Goal: Transaction & Acquisition: Obtain resource

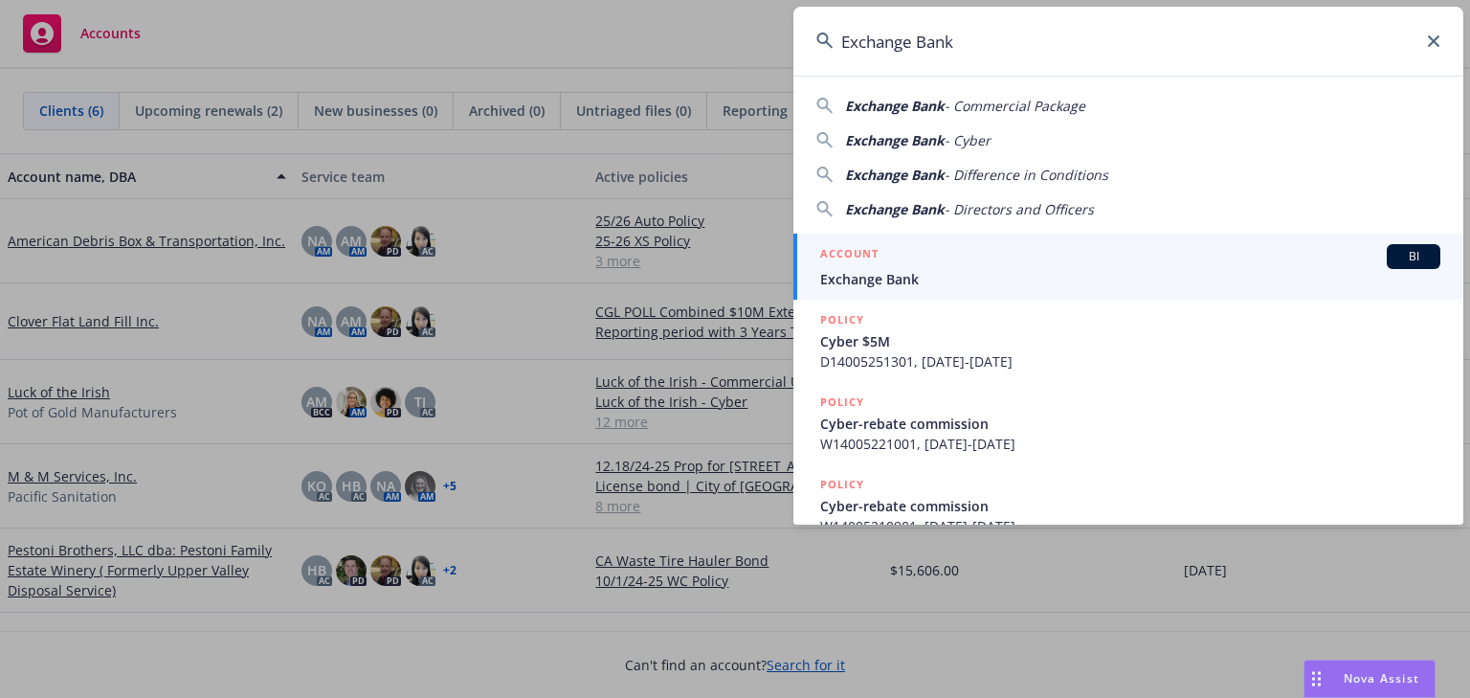
click at [1357, 686] on div "Nova Assist" at bounding box center [1370, 678] width 130 height 36
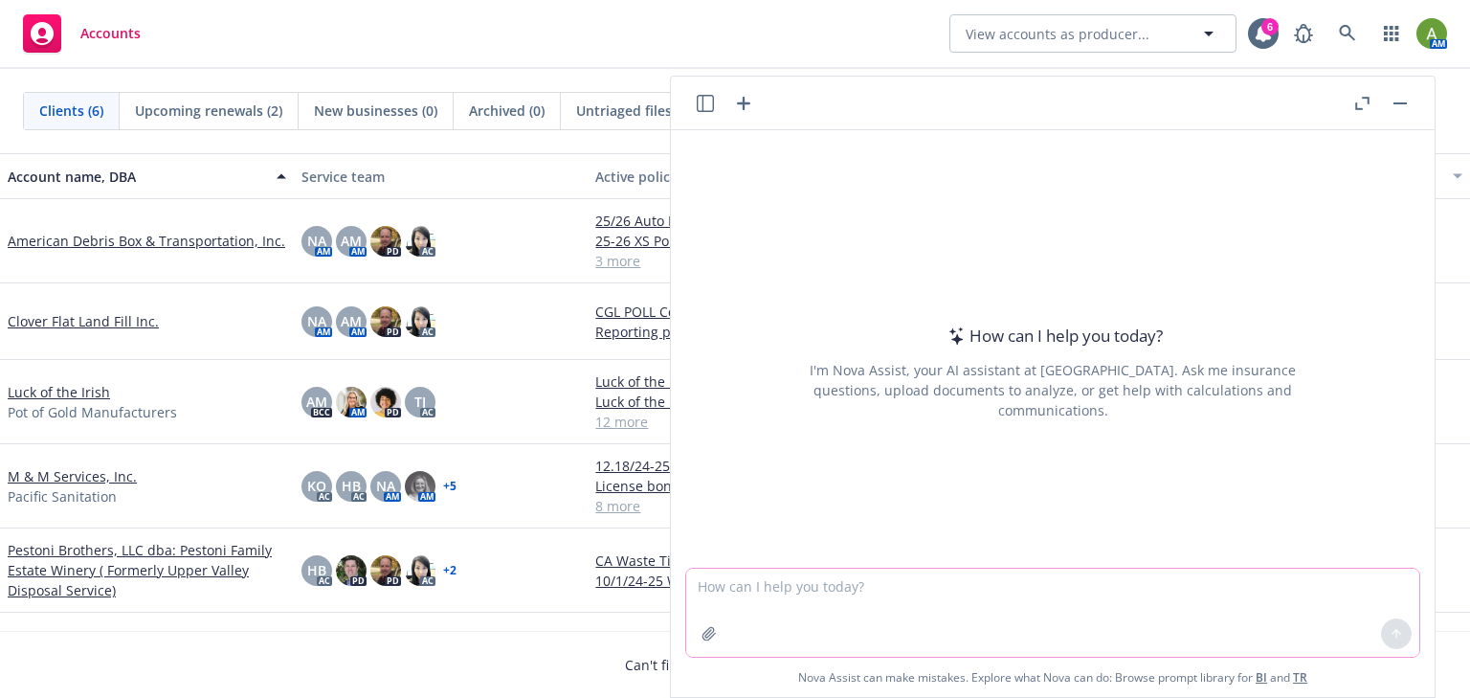
click at [1039, 593] on textarea at bounding box center [1052, 613] width 733 height 88
type textarea "c"
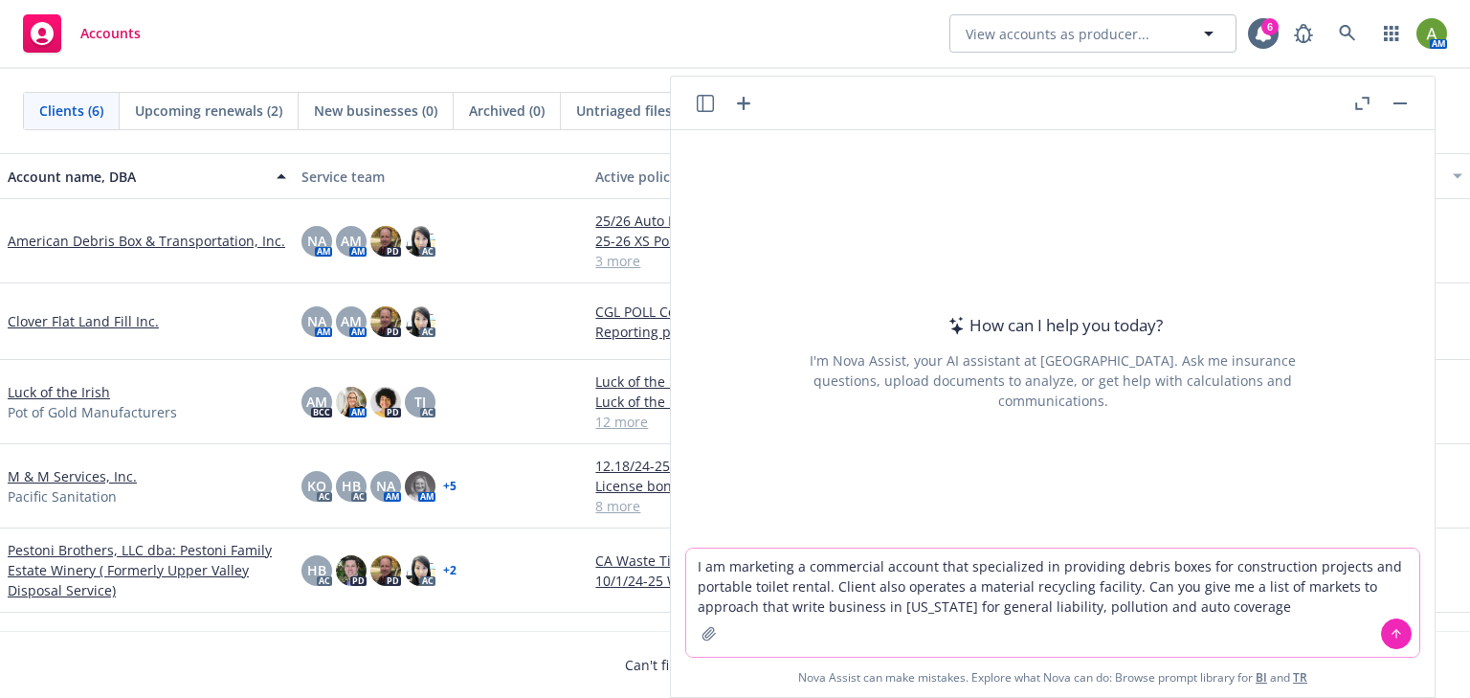
type textarea "I am marketing a commercial account that specialized in providing debris boxes …"
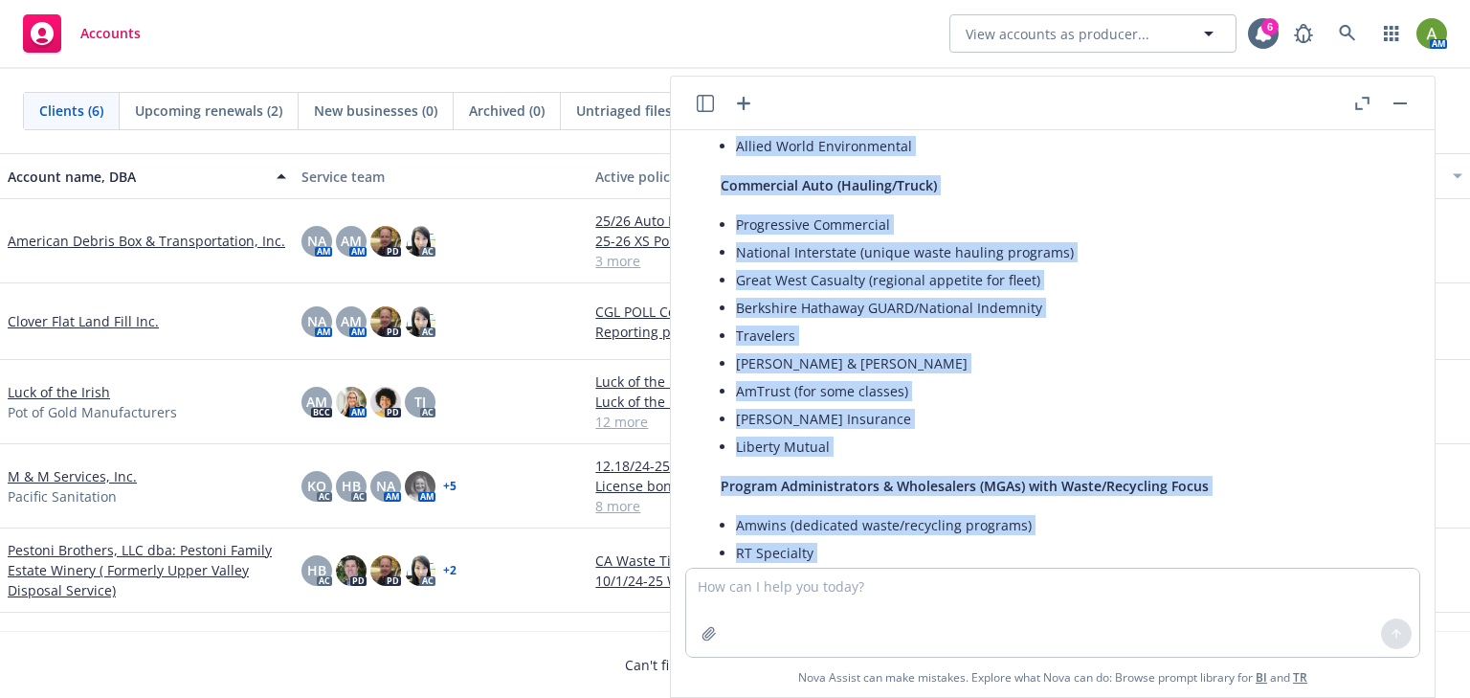
scroll to position [1337, 0]
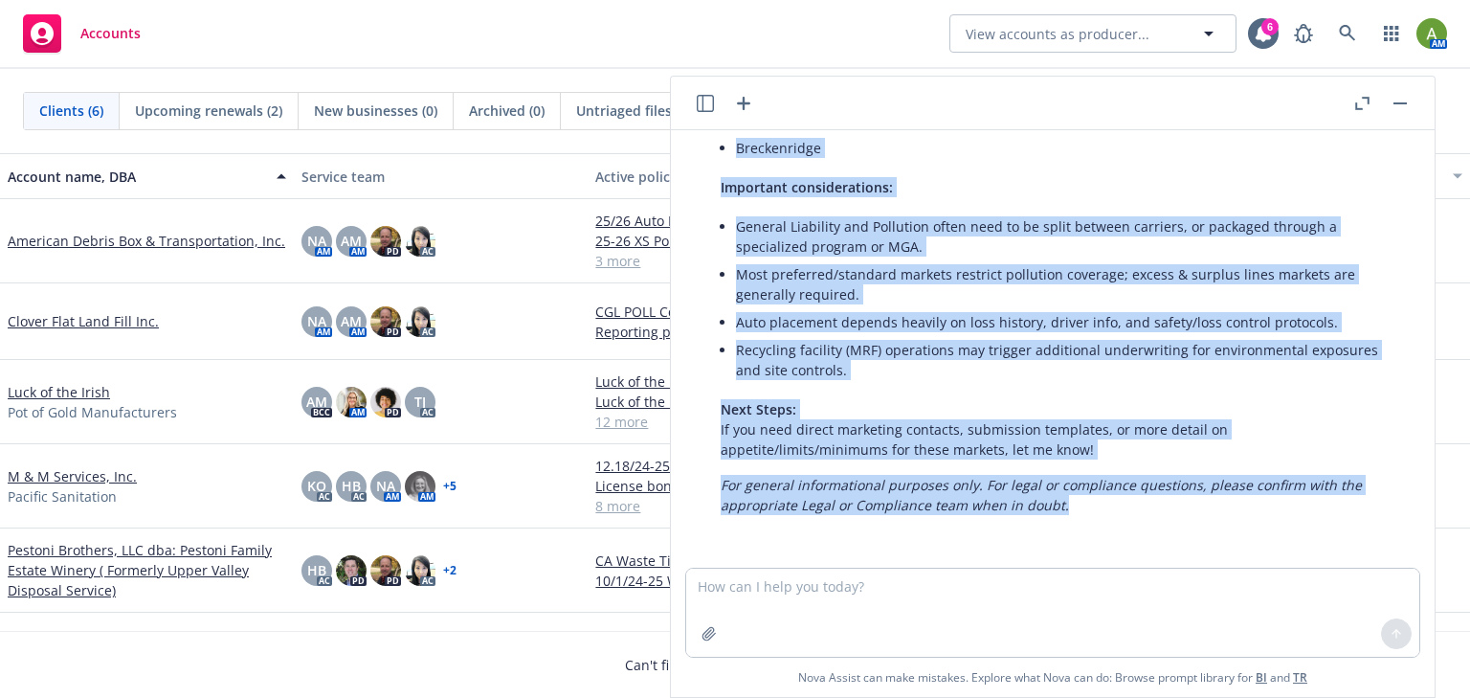
drag, startPoint x: 721, startPoint y: 156, endPoint x: 1031, endPoint y: 641, distance: 575.9
click at [1031, 647] on div "I am marketing a commercial account that specialized in providing debris boxes …" at bounding box center [1053, 413] width 764 height 567
copy div "I am marketing a commercial account that specialized in providing debris boxes …"
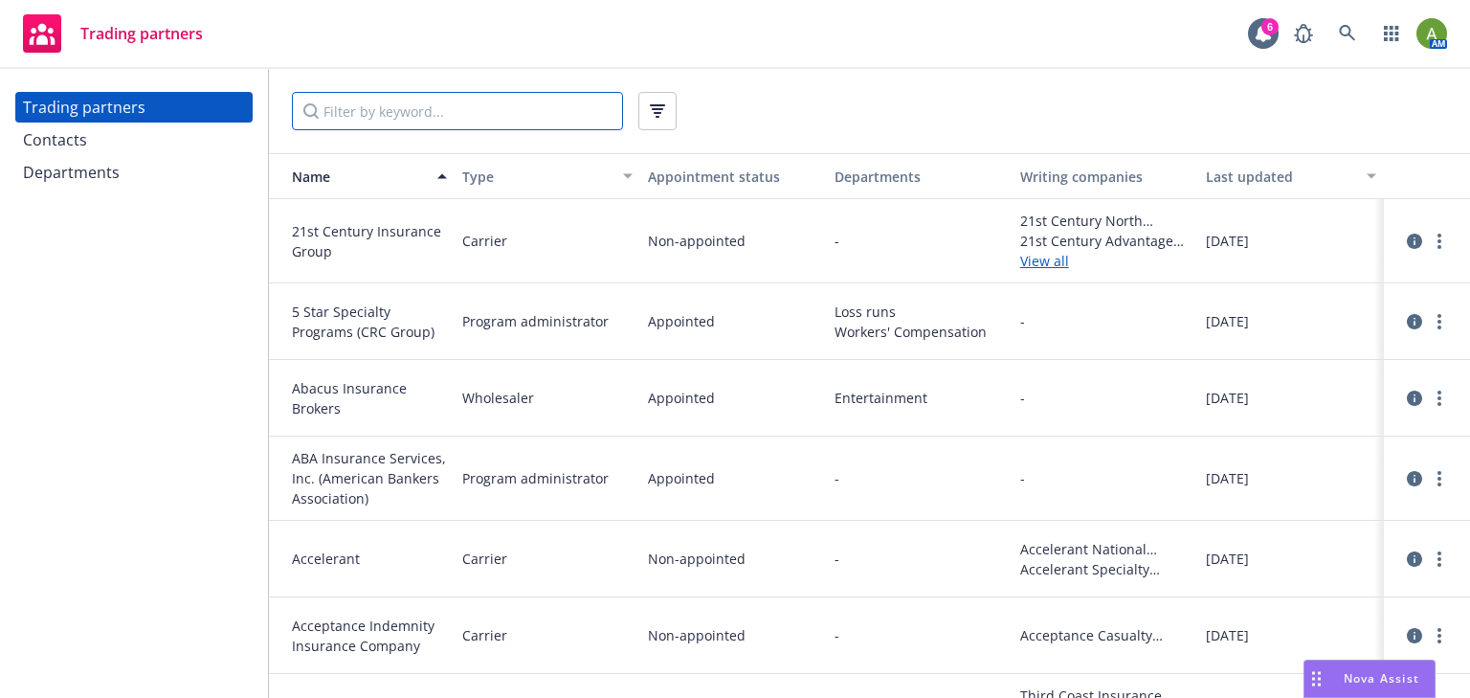
click at [365, 100] on input "Filter by keyword..." at bounding box center [457, 111] width 331 height 38
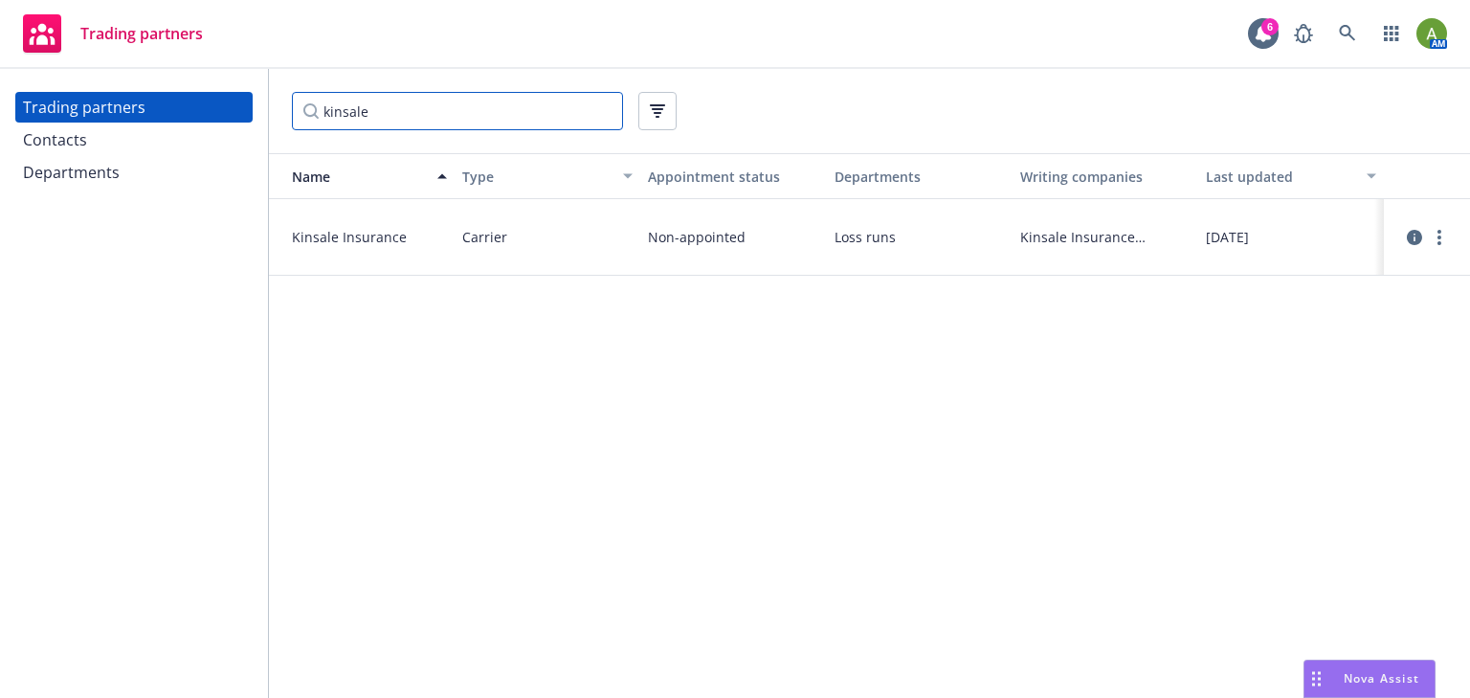
click at [557, 125] on input "kinsale" at bounding box center [457, 111] width 331 height 38
type input "kinsale"
click at [1446, 232] on link "more" at bounding box center [1439, 237] width 23 height 23
click at [1368, 272] on link "View contacts" at bounding box center [1343, 276] width 213 height 38
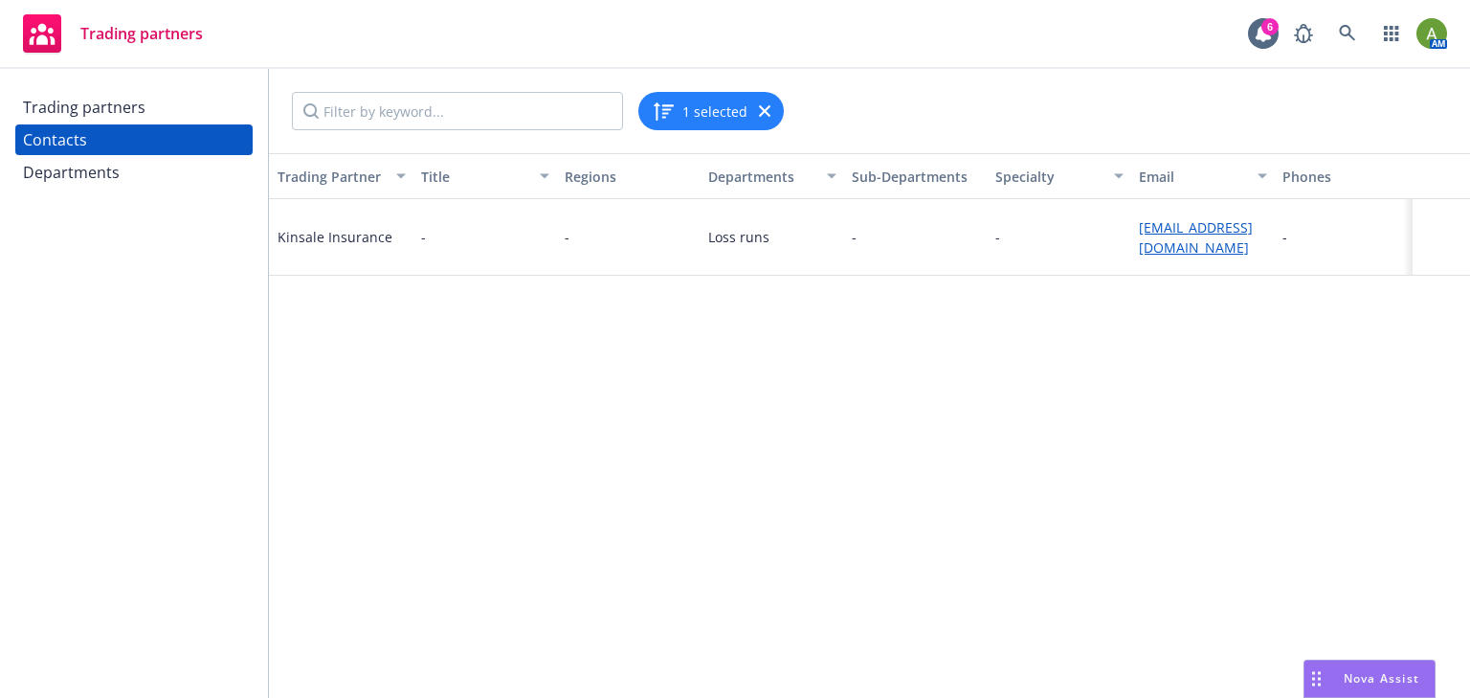
scroll to position [0, 144]
click at [66, 170] on div "Departments" at bounding box center [71, 172] width 97 height 31
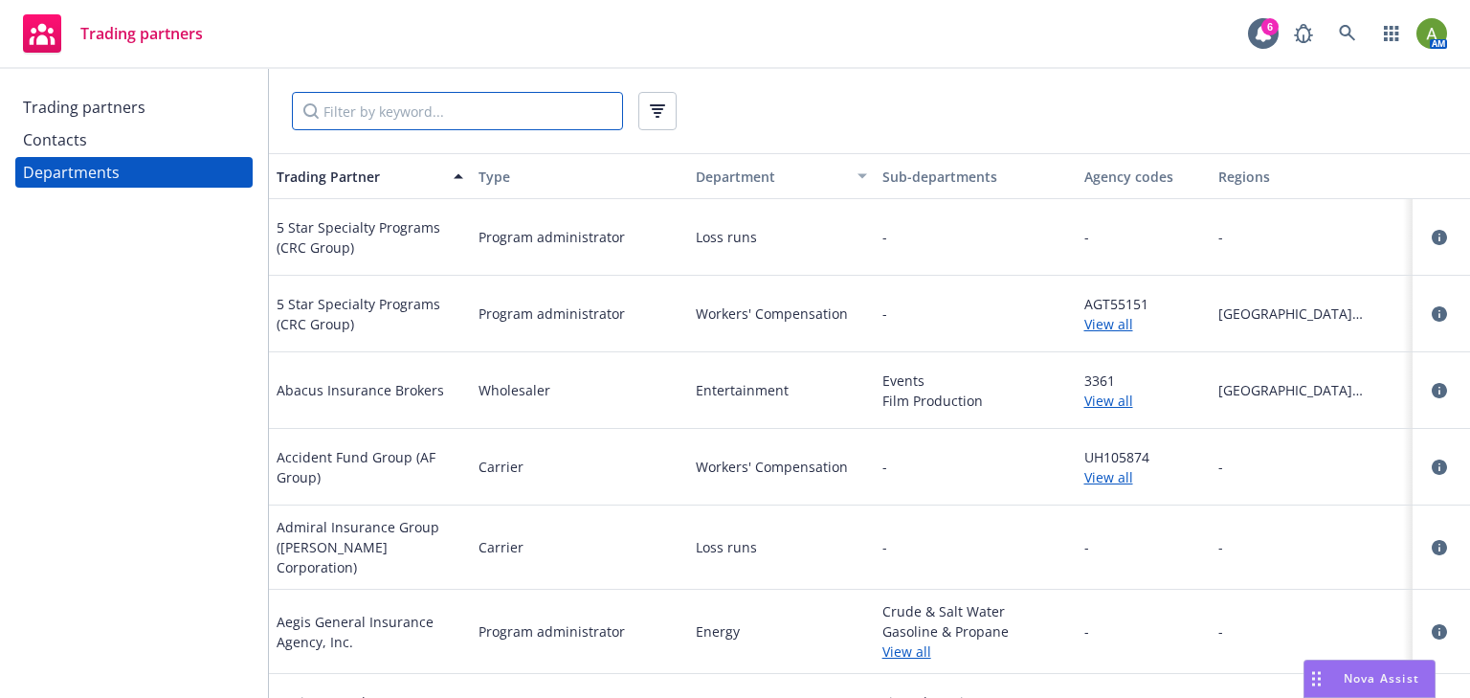
click at [436, 113] on input "Filter by keyword..." at bounding box center [457, 111] width 331 height 38
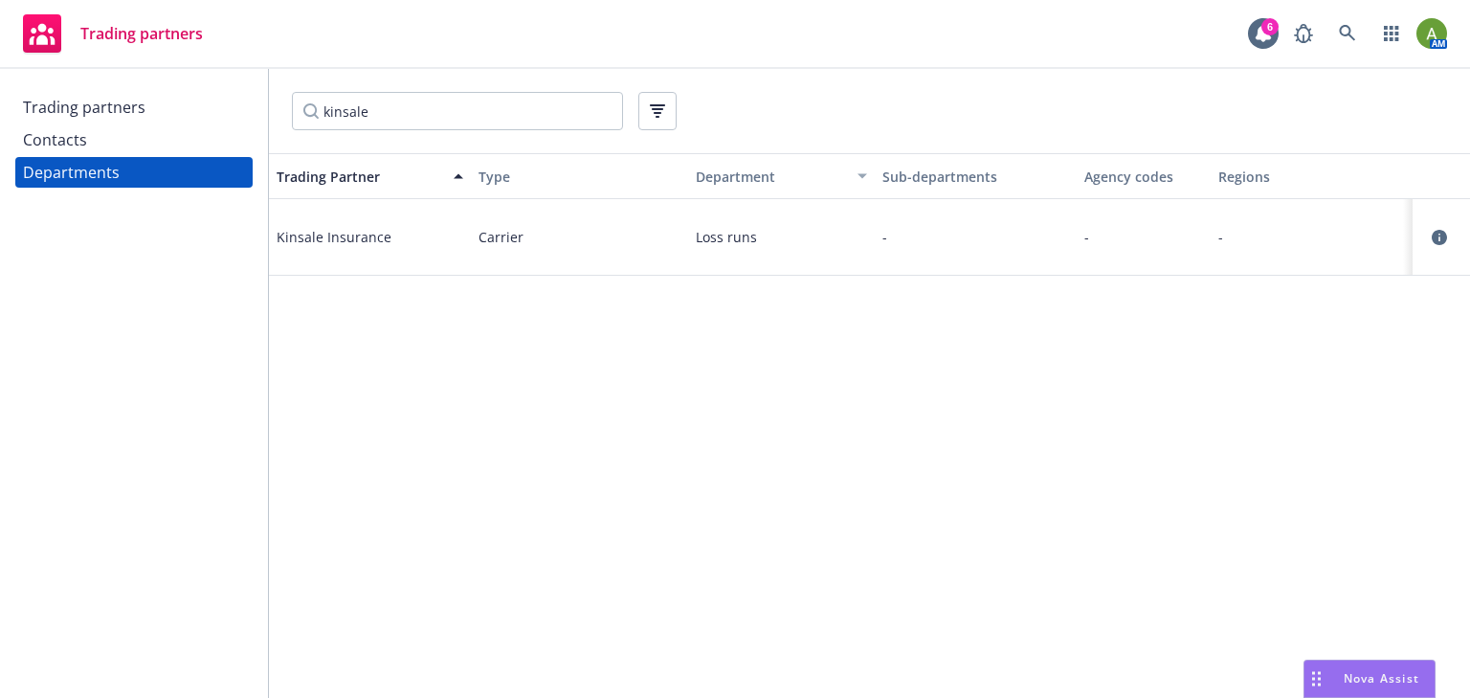
click at [338, 235] on span "Kinsale Insurance" at bounding box center [334, 237] width 115 height 20
click at [1438, 239] on icon "circleInformation" at bounding box center [1439, 237] width 15 height 15
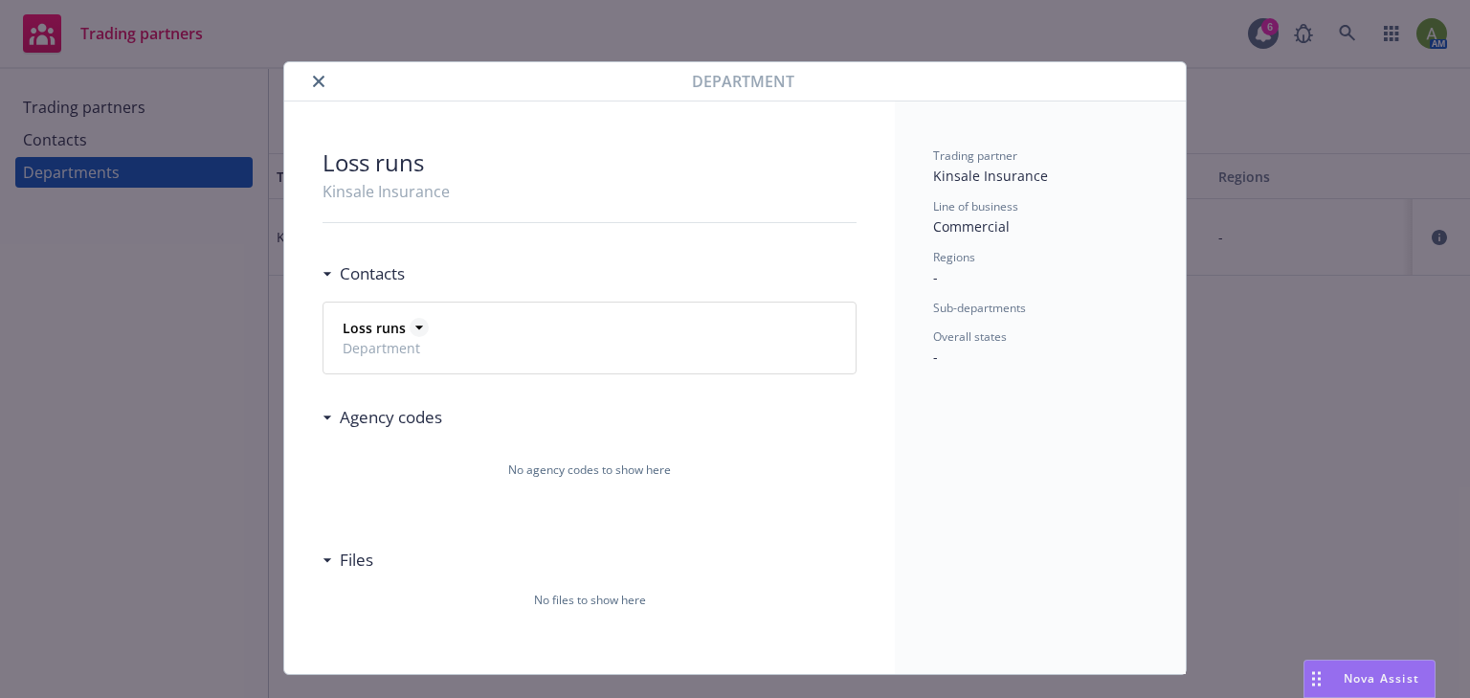
click at [410, 323] on icon at bounding box center [419, 327] width 19 height 19
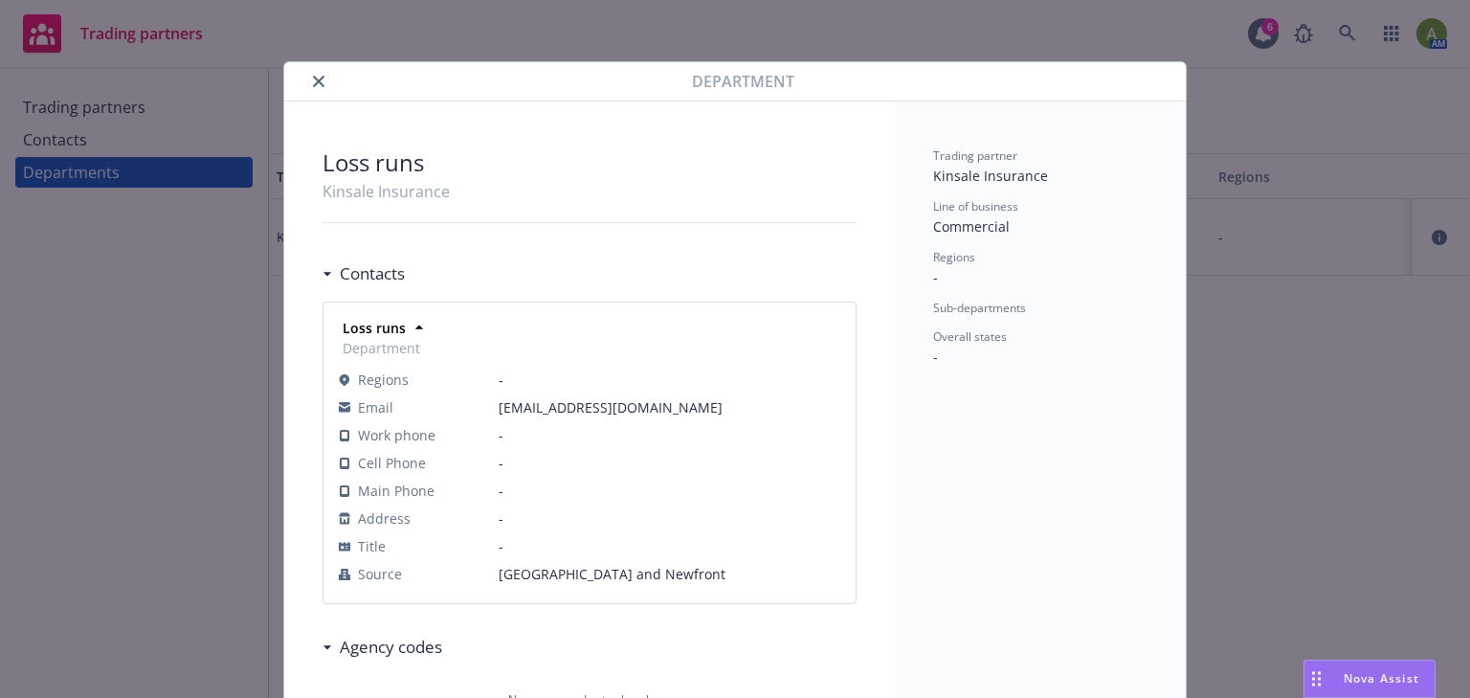
click at [968, 402] on div "Trading partner Kinsale Insurance Line of business Commercial Regions - Sub-dep…" at bounding box center [1040, 502] width 291 height 802
click at [318, 81] on icon "close" at bounding box center [318, 81] width 11 height 11
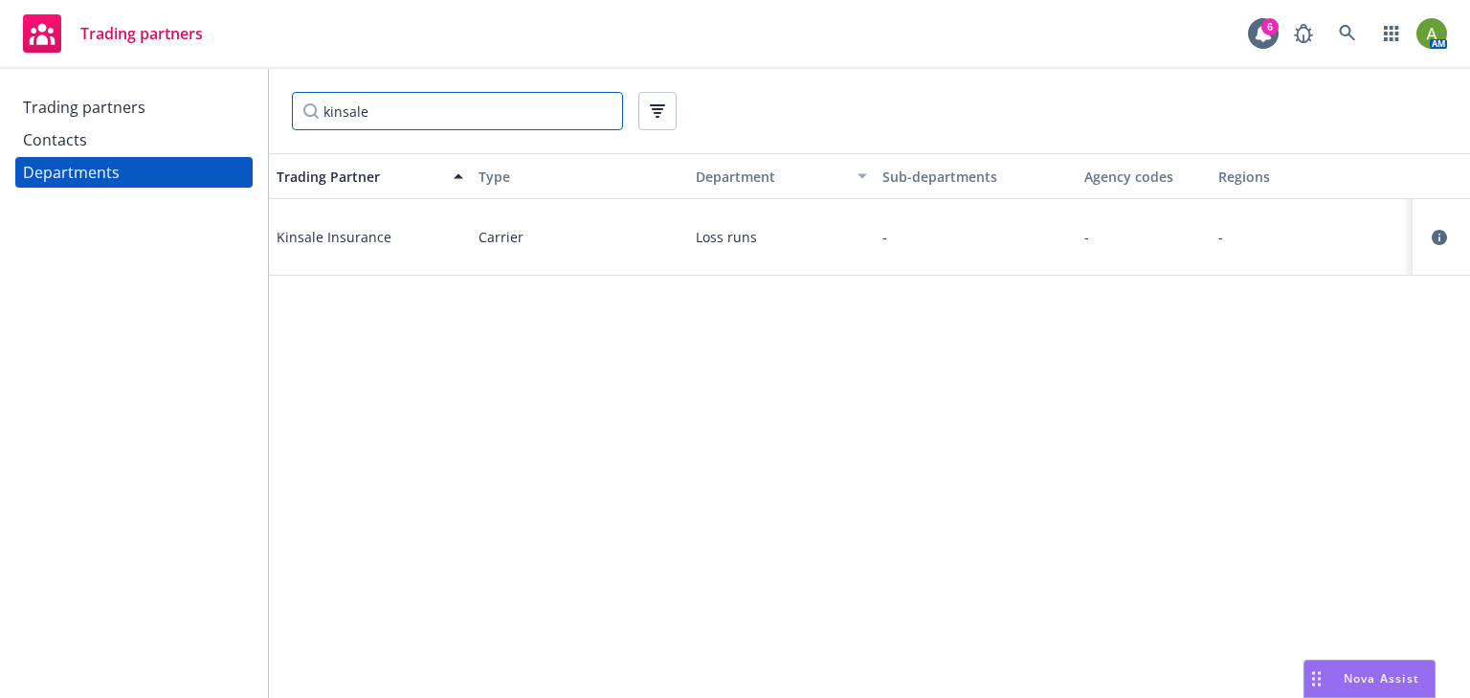
click at [480, 110] on input "kinsale" at bounding box center [457, 111] width 331 height 38
drag, startPoint x: 480, startPoint y: 110, endPoint x: 184, endPoint y: 119, distance: 295.9
click at [191, 112] on div "Trading partners Contacts Departments kinsale Trading Partner Type Department S…" at bounding box center [735, 383] width 1470 height 629
type input "ironshore"
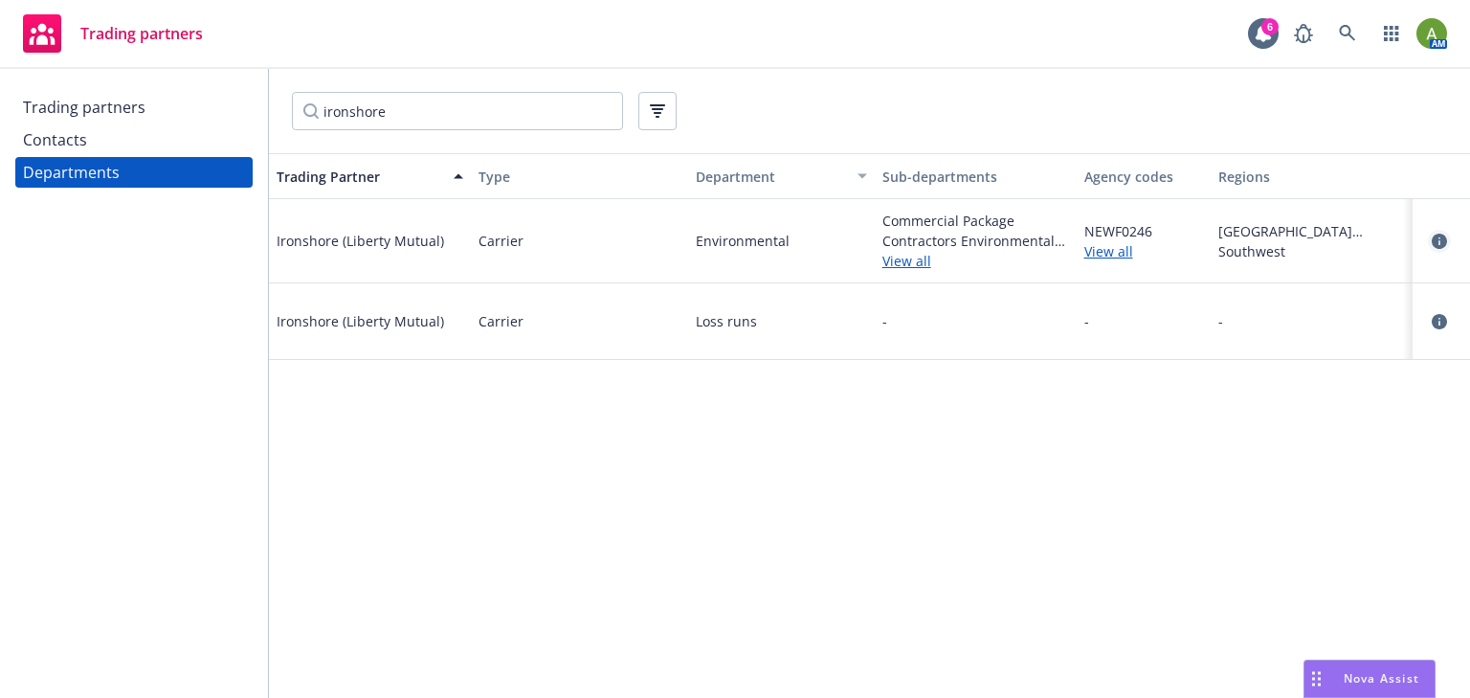
click at [1439, 237] on icon "circleInformation" at bounding box center [1439, 241] width 15 height 15
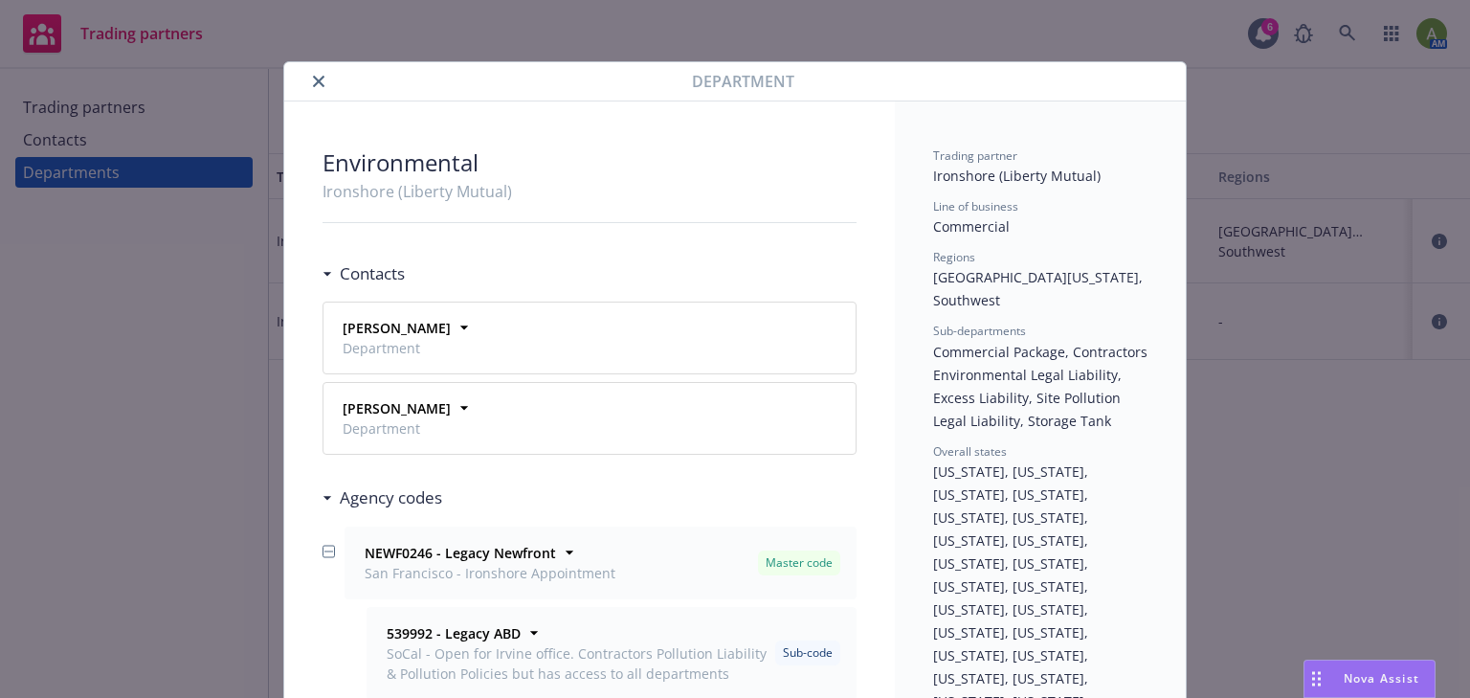
click at [307, 82] on button "close" at bounding box center [318, 81] width 23 height 23
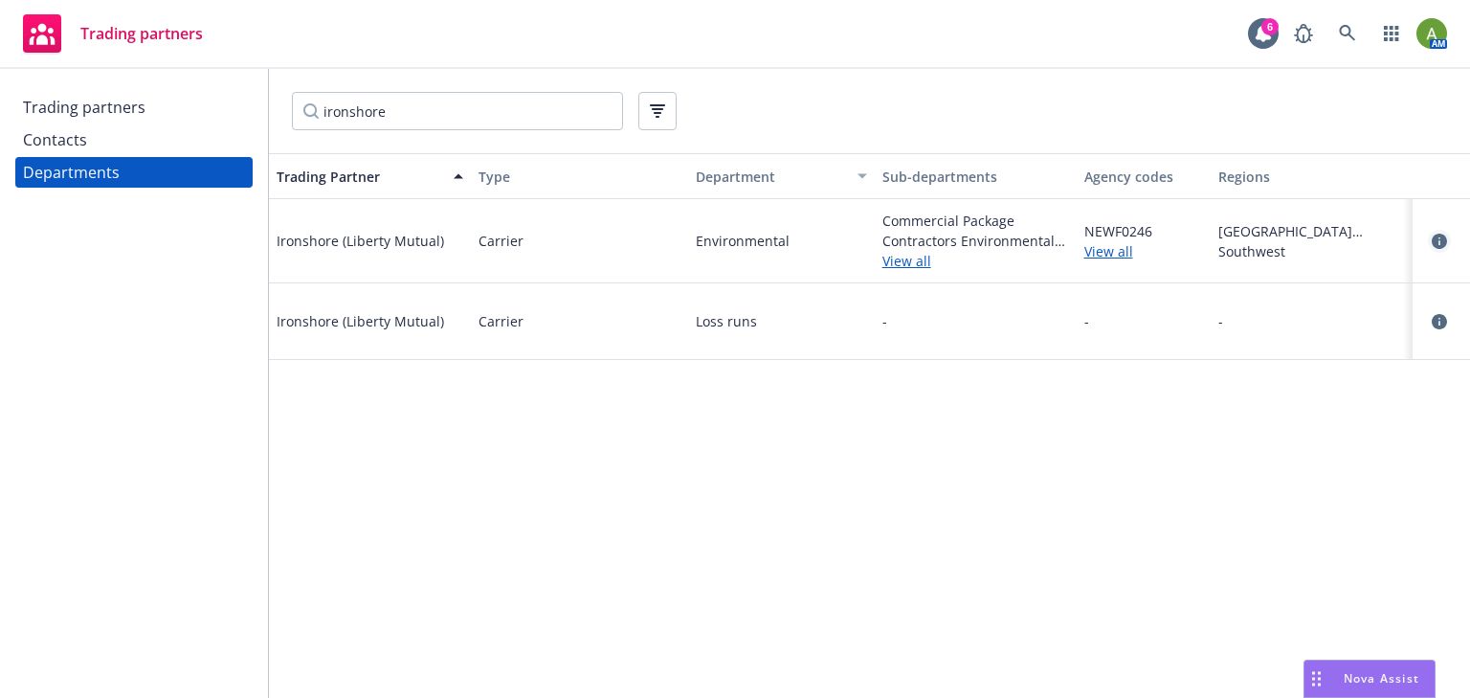
click at [1447, 243] on link "circleInformation" at bounding box center [1439, 241] width 23 height 23
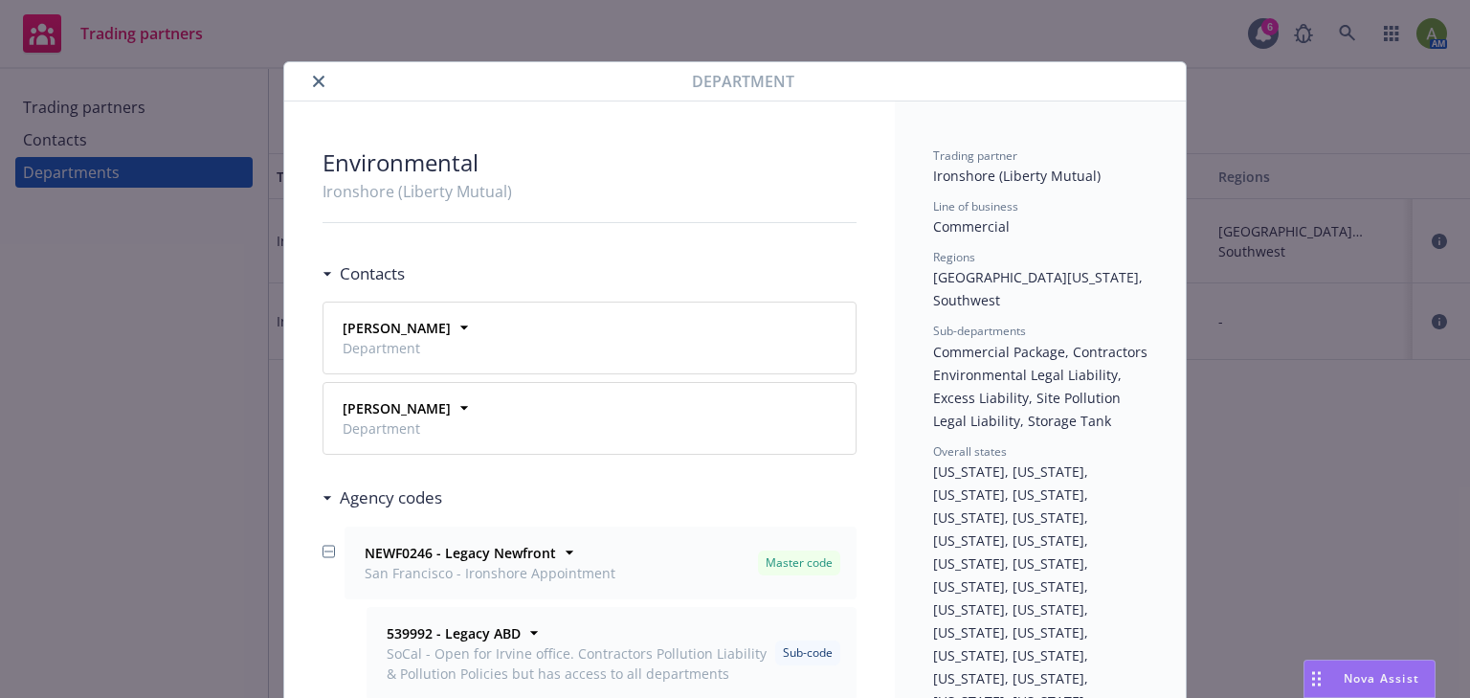
scroll to position [57, 0]
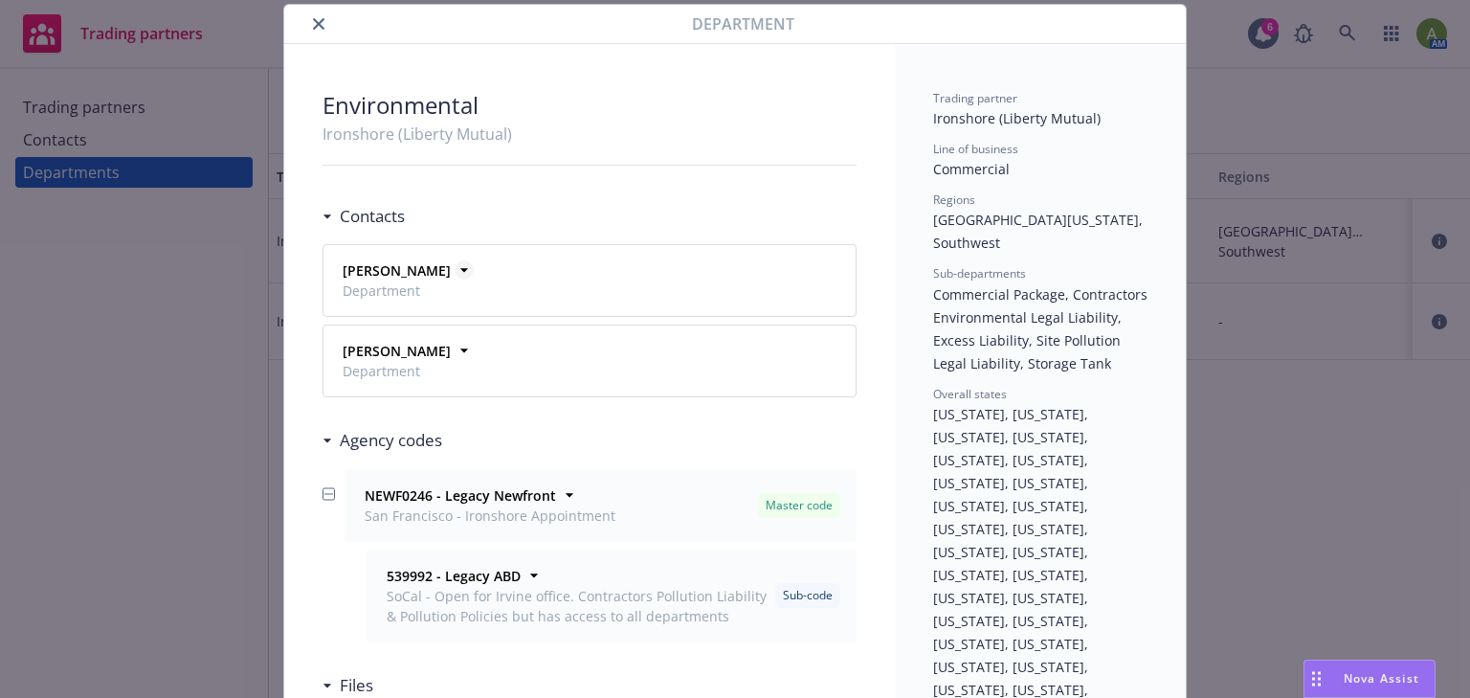
click at [455, 269] on icon at bounding box center [464, 269] width 19 height 19
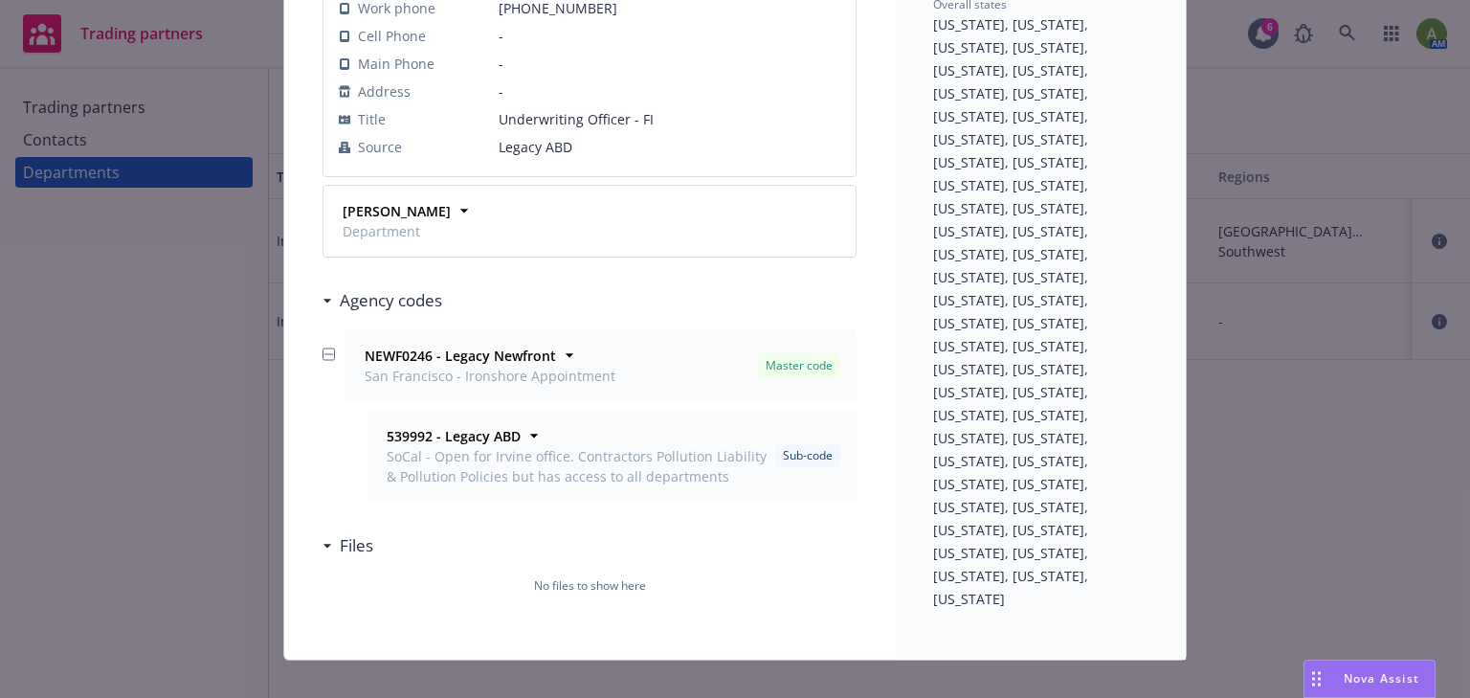
scroll to position [448, 0]
click at [455, 200] on icon at bounding box center [464, 209] width 19 height 19
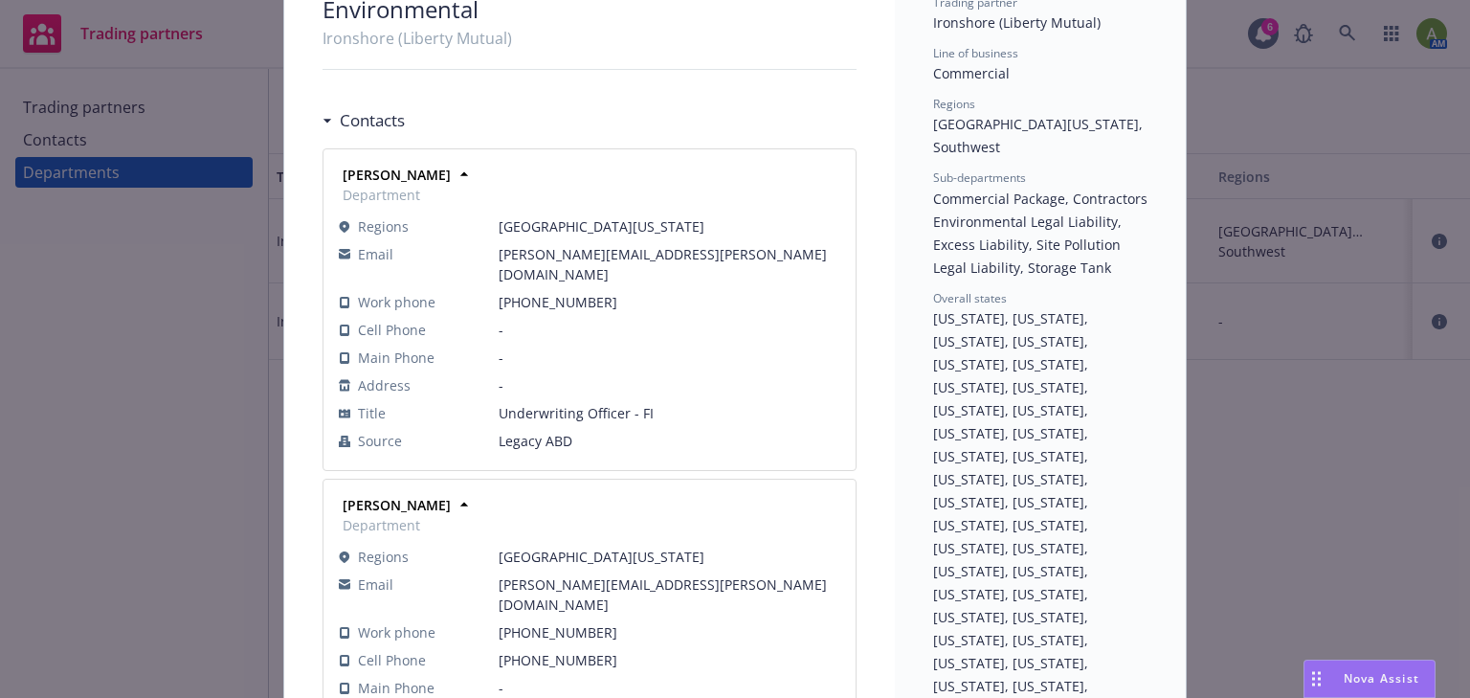
scroll to position [142, 0]
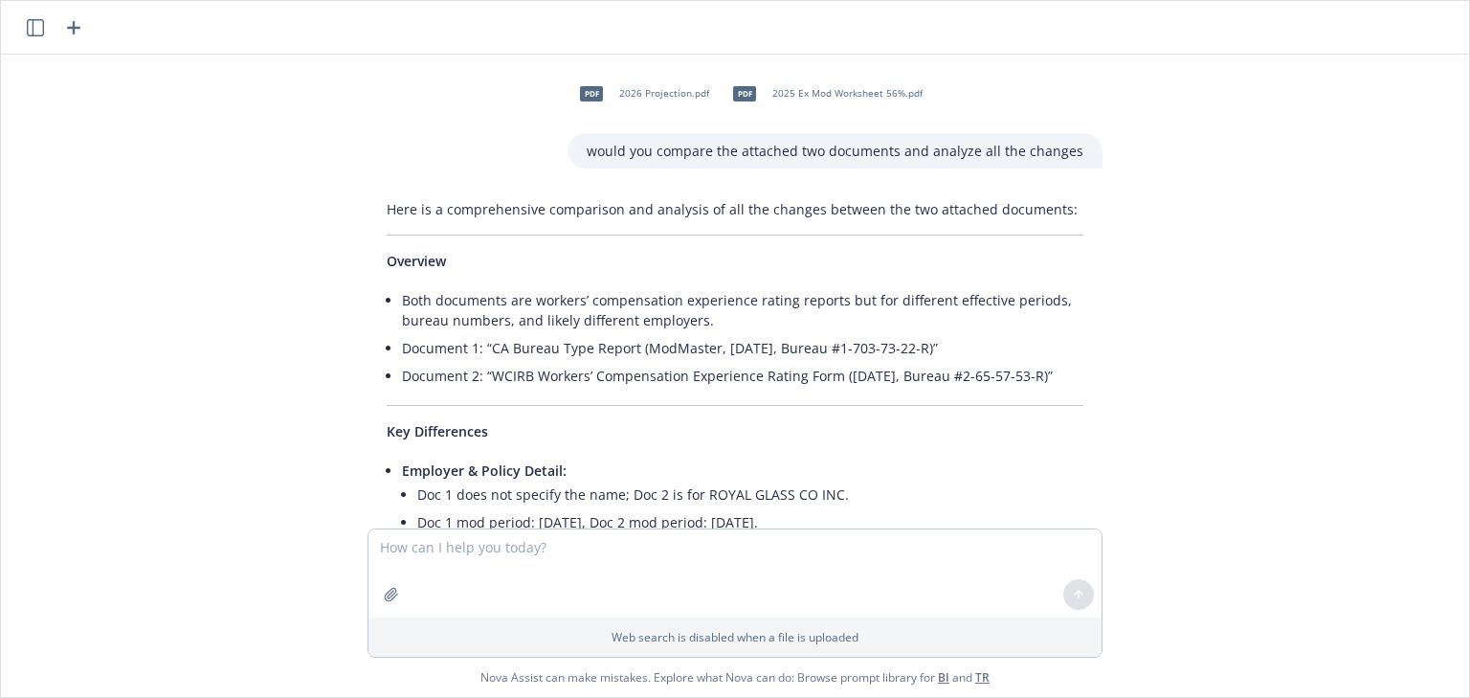
scroll to position [5032, 0]
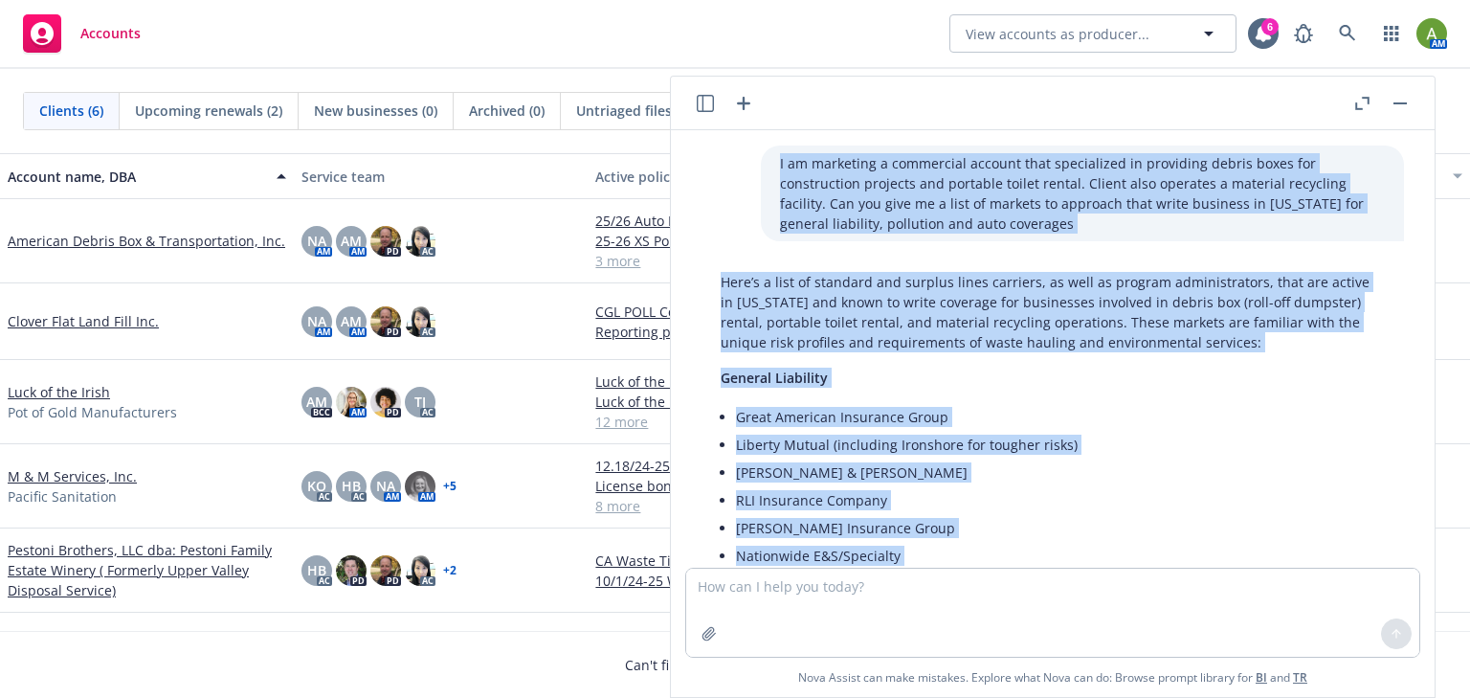
scroll to position [1337, 0]
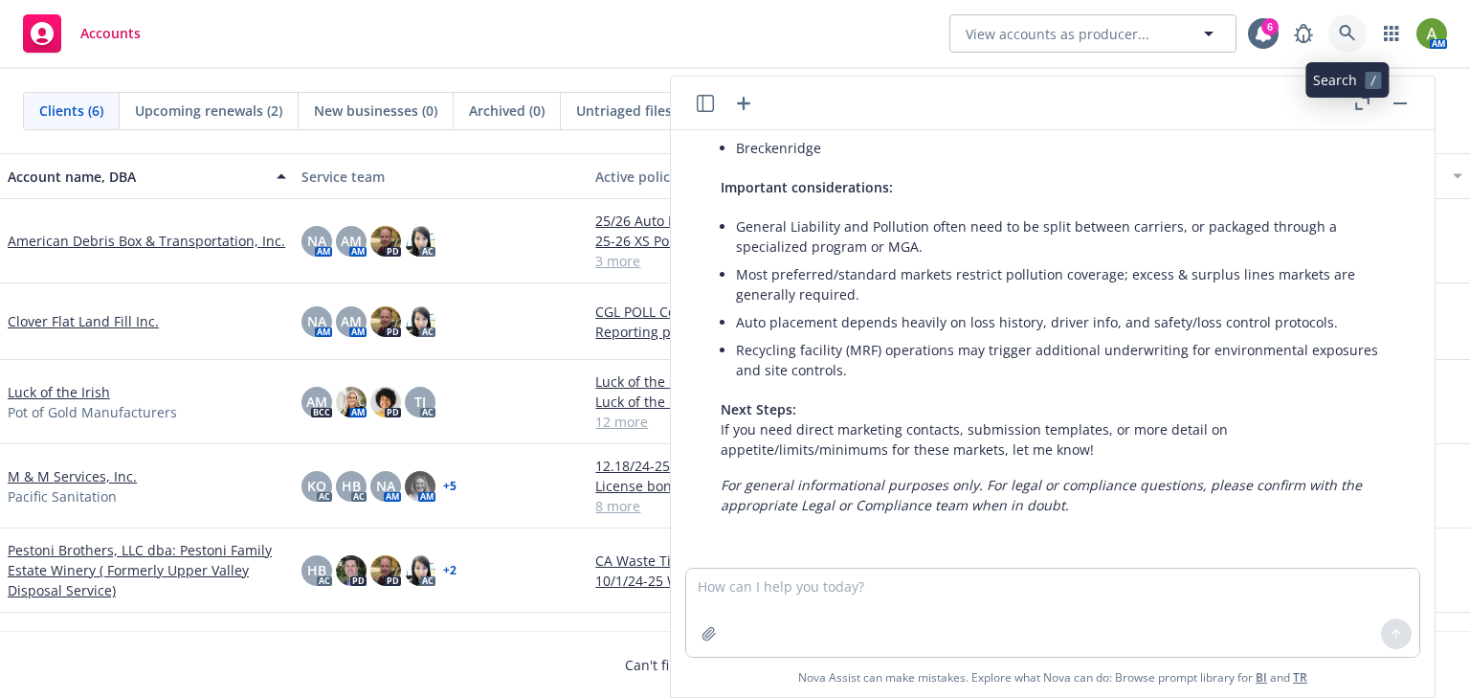
click at [1341, 27] on icon at bounding box center [1347, 33] width 17 height 17
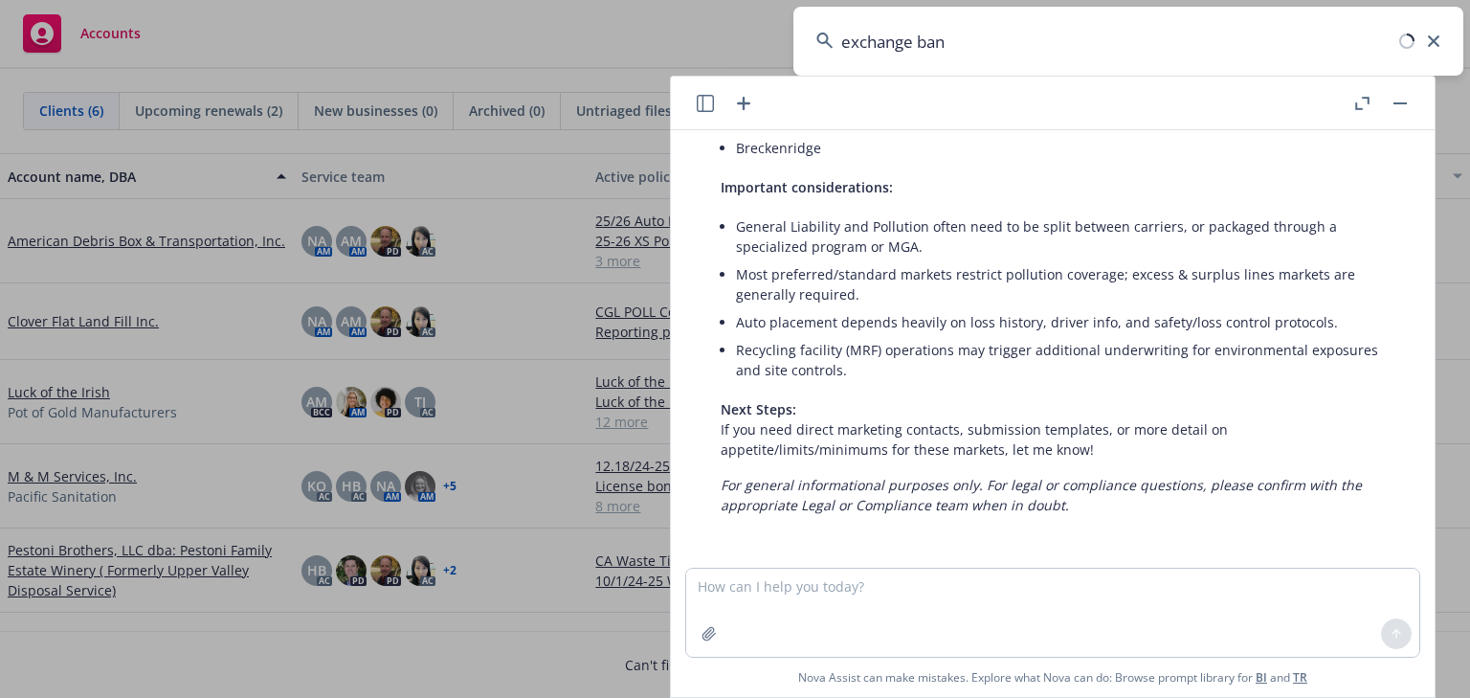
type input "exchange bank"
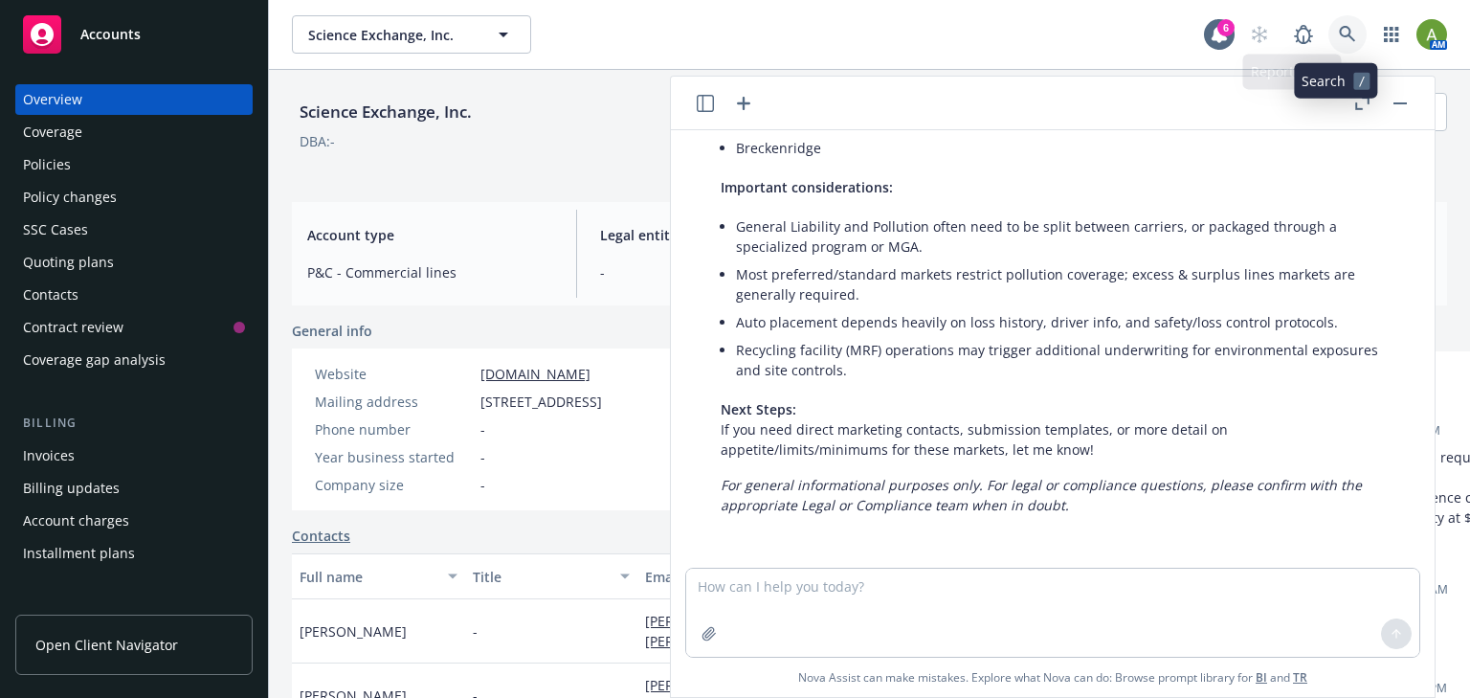
click at [1343, 28] on icon at bounding box center [1347, 34] width 17 height 17
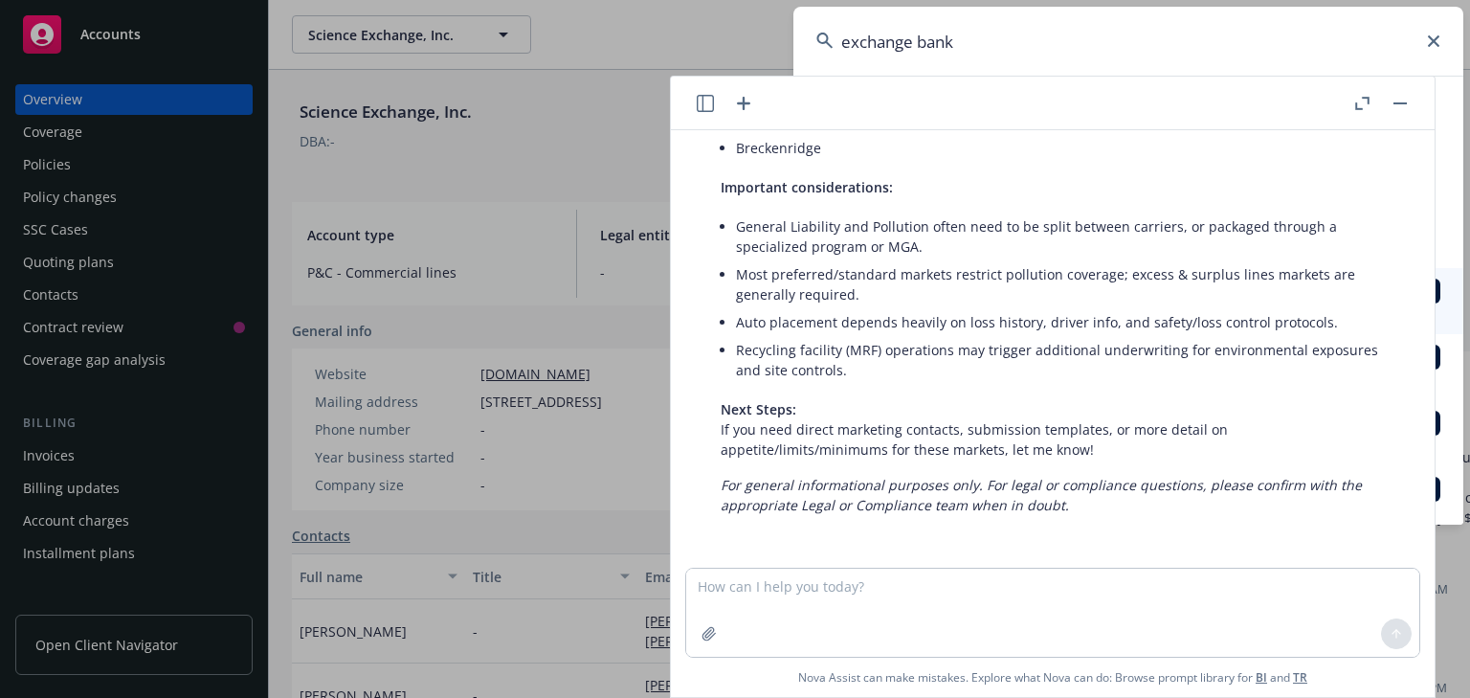
type input "exchange bank"
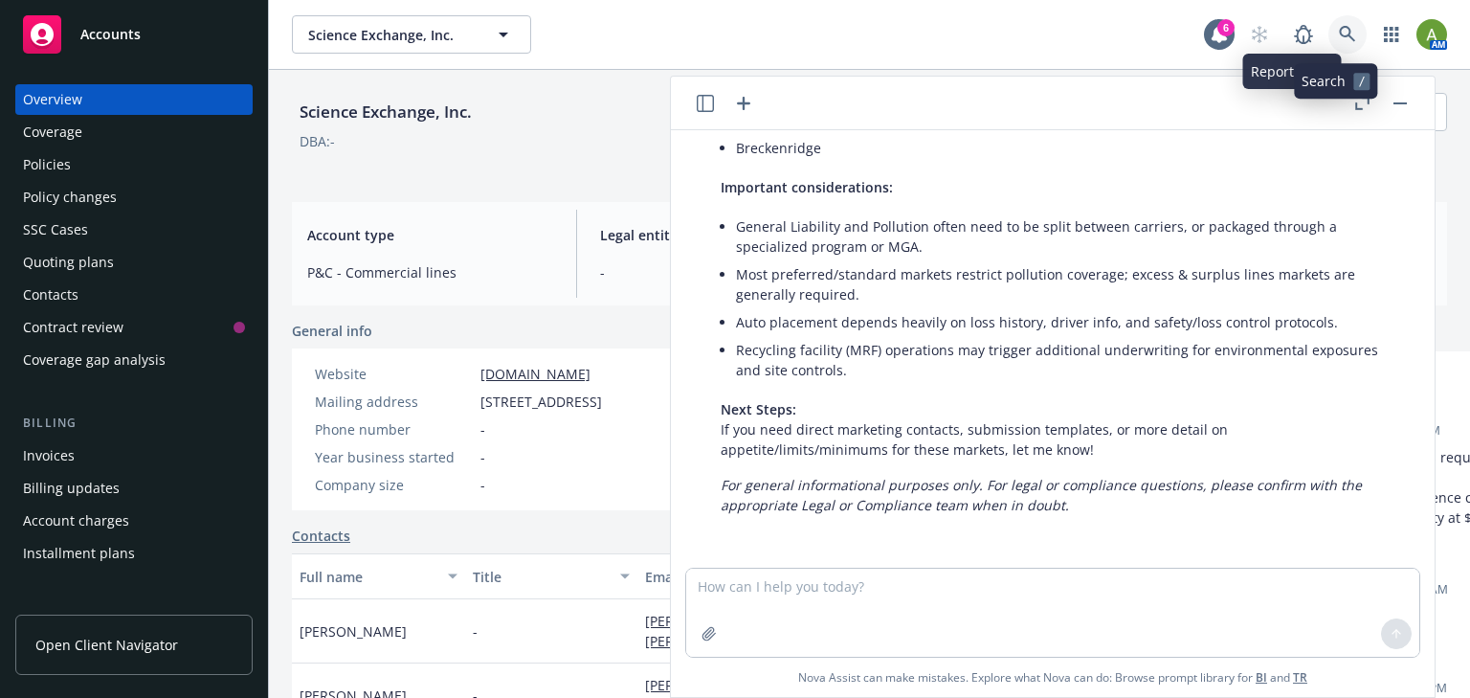
click at [1339, 30] on icon at bounding box center [1347, 34] width 16 height 16
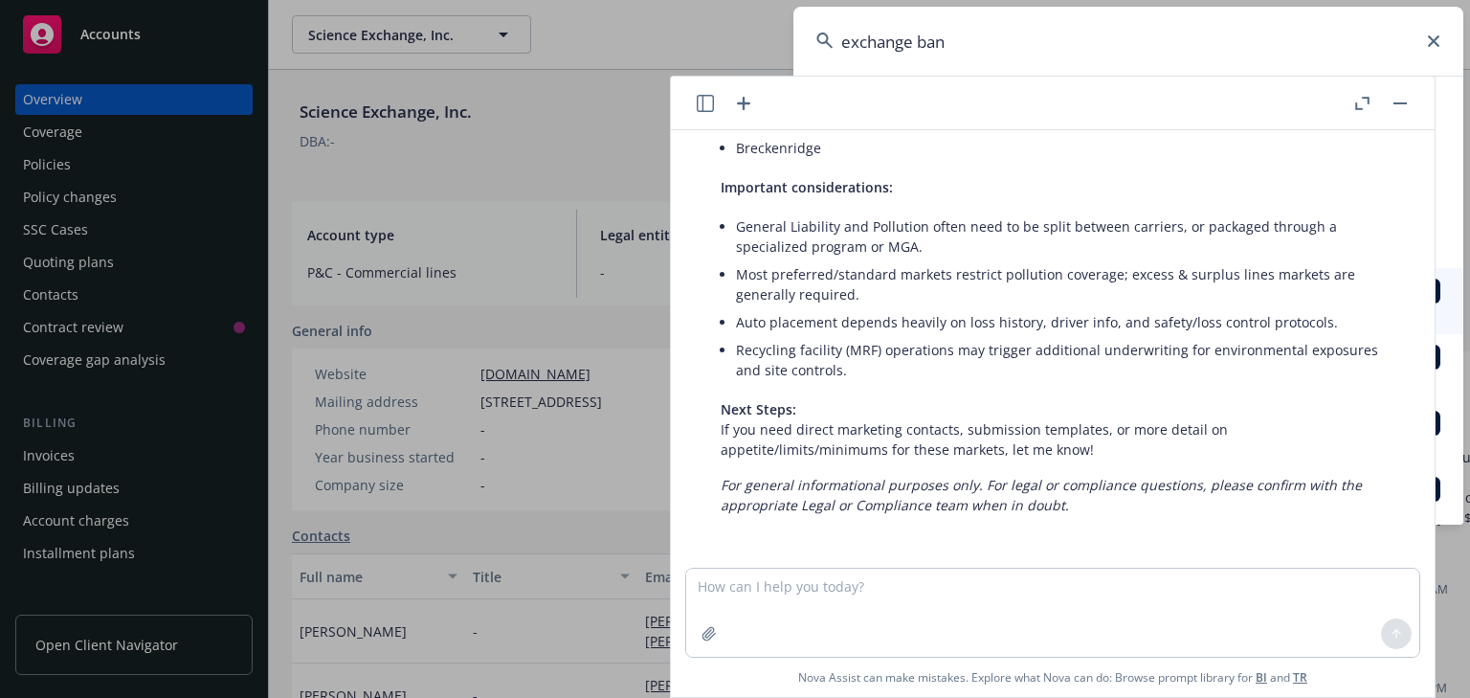
type input "exchange bank"
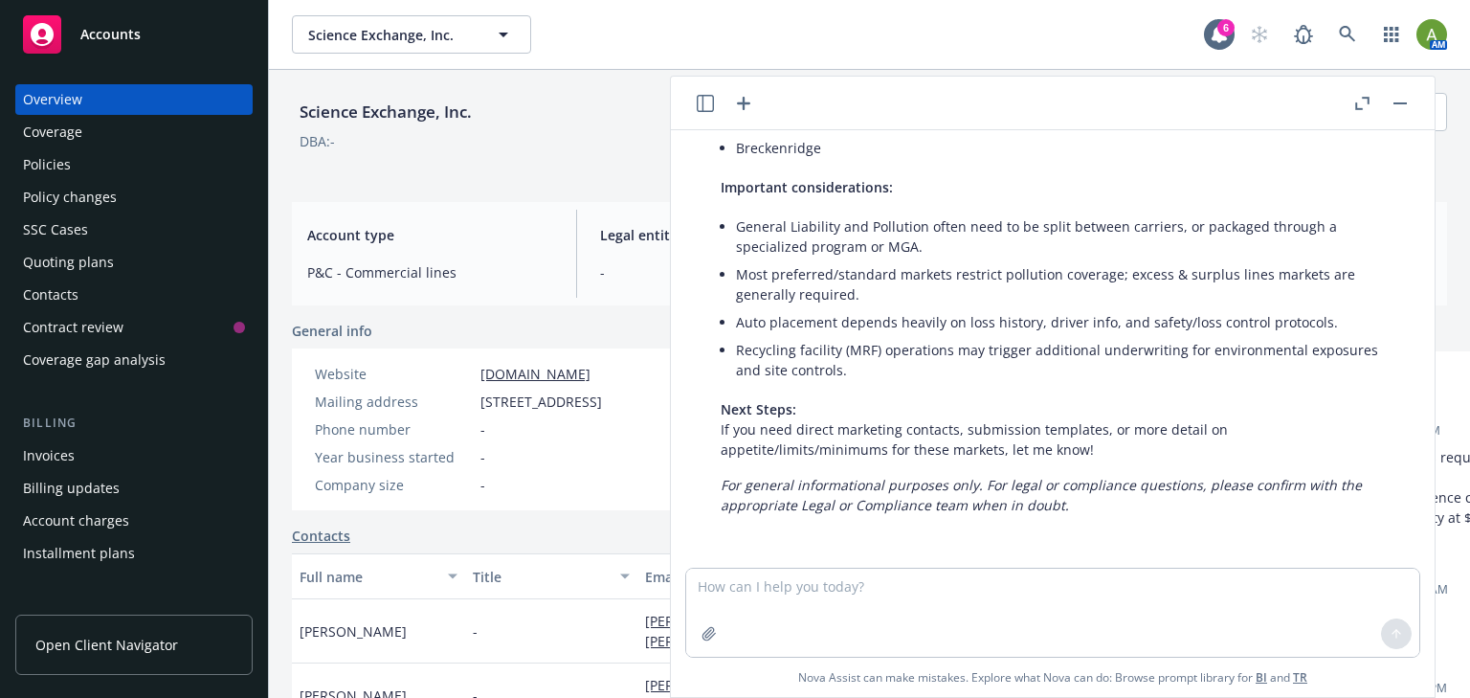
click at [699, 102] on icon "button" at bounding box center [705, 103] width 17 height 17
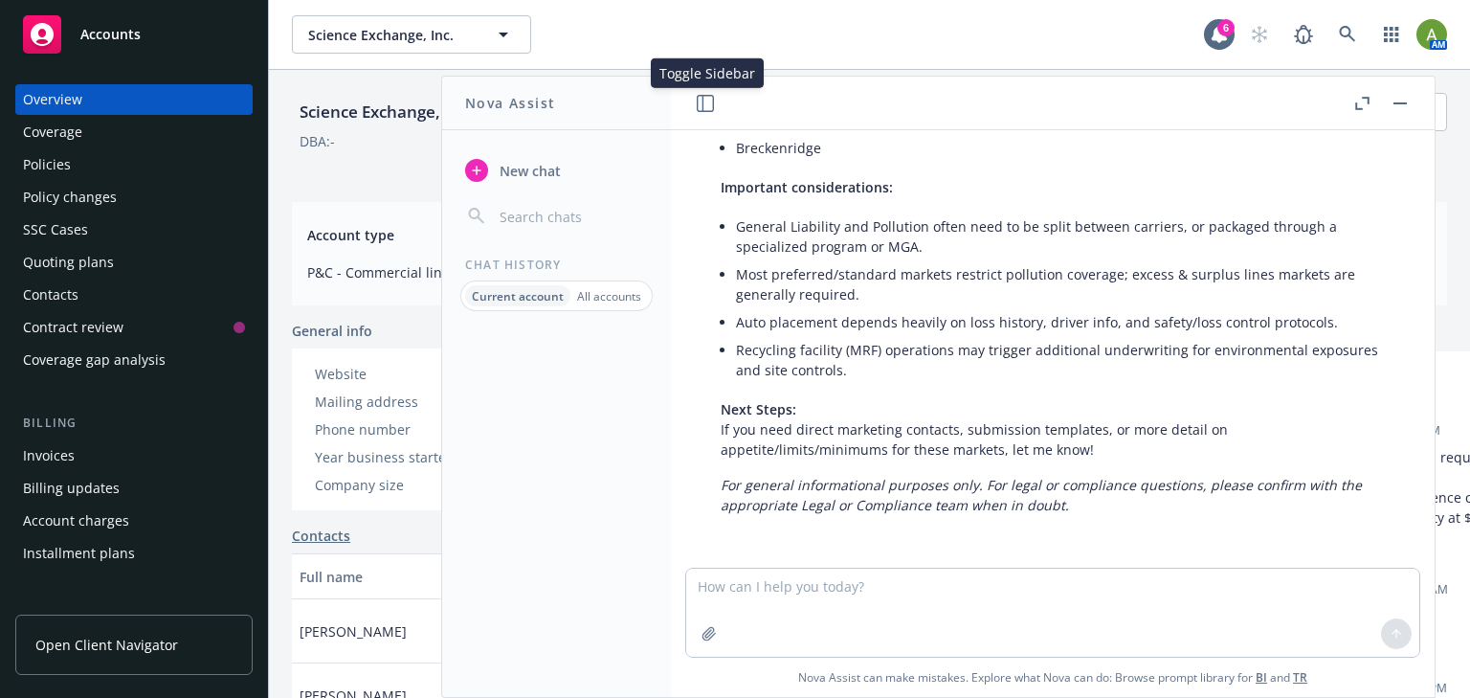
click at [698, 101] on icon "button" at bounding box center [705, 103] width 17 height 17
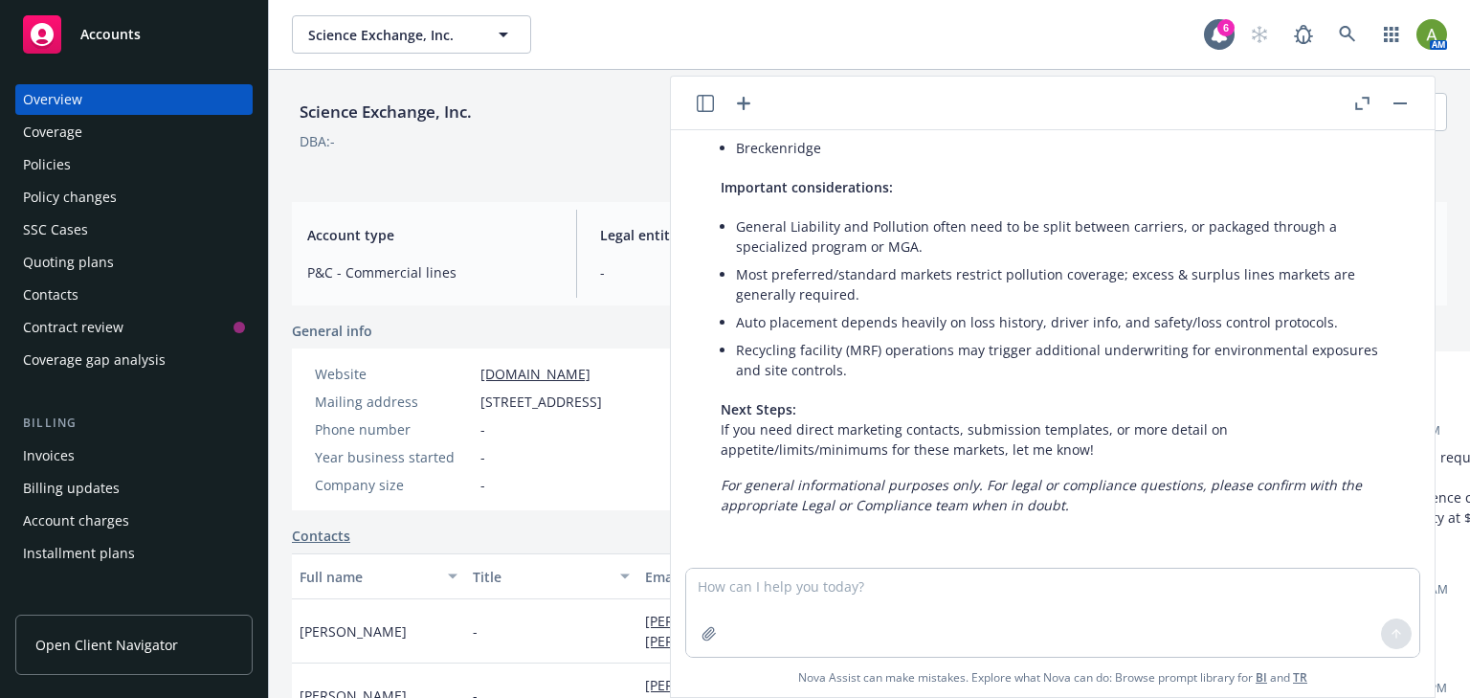
click at [1400, 102] on icon "button" at bounding box center [1400, 103] width 13 height 2
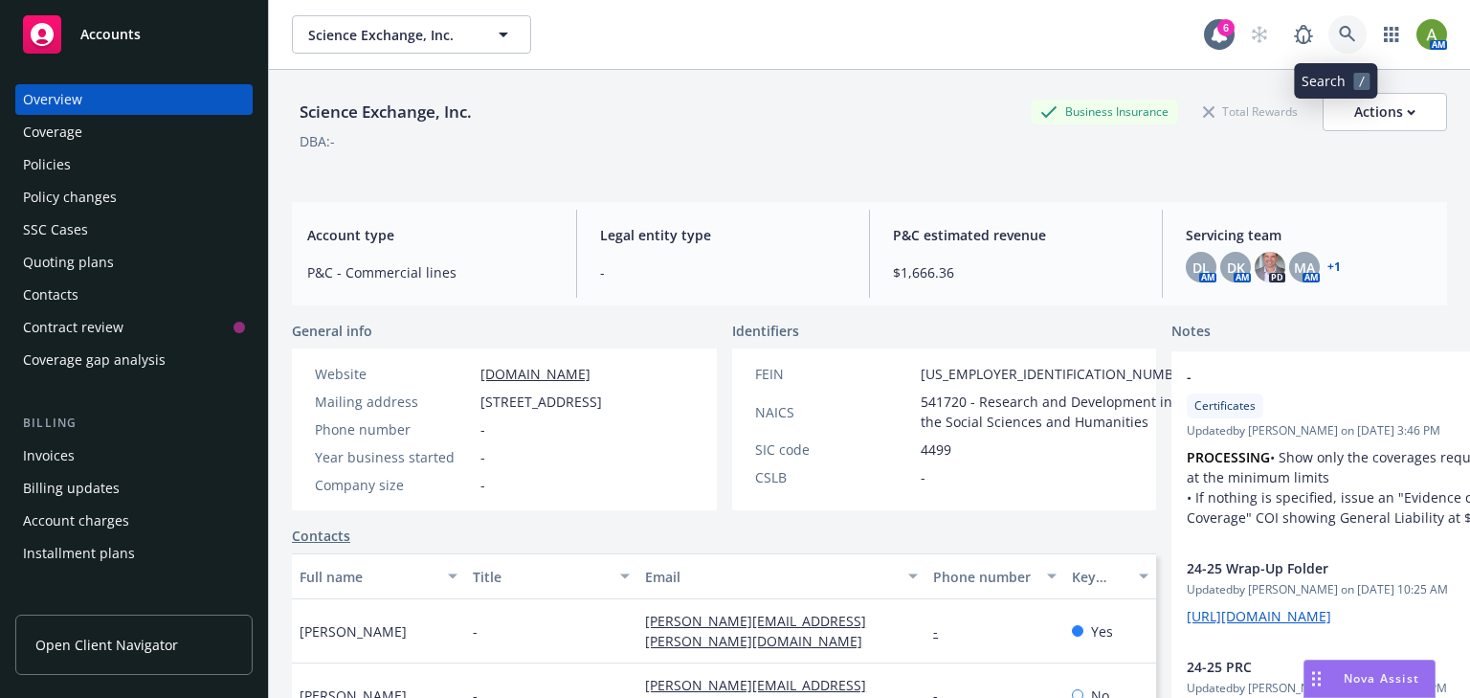
click at [1339, 33] on icon at bounding box center [1347, 34] width 17 height 17
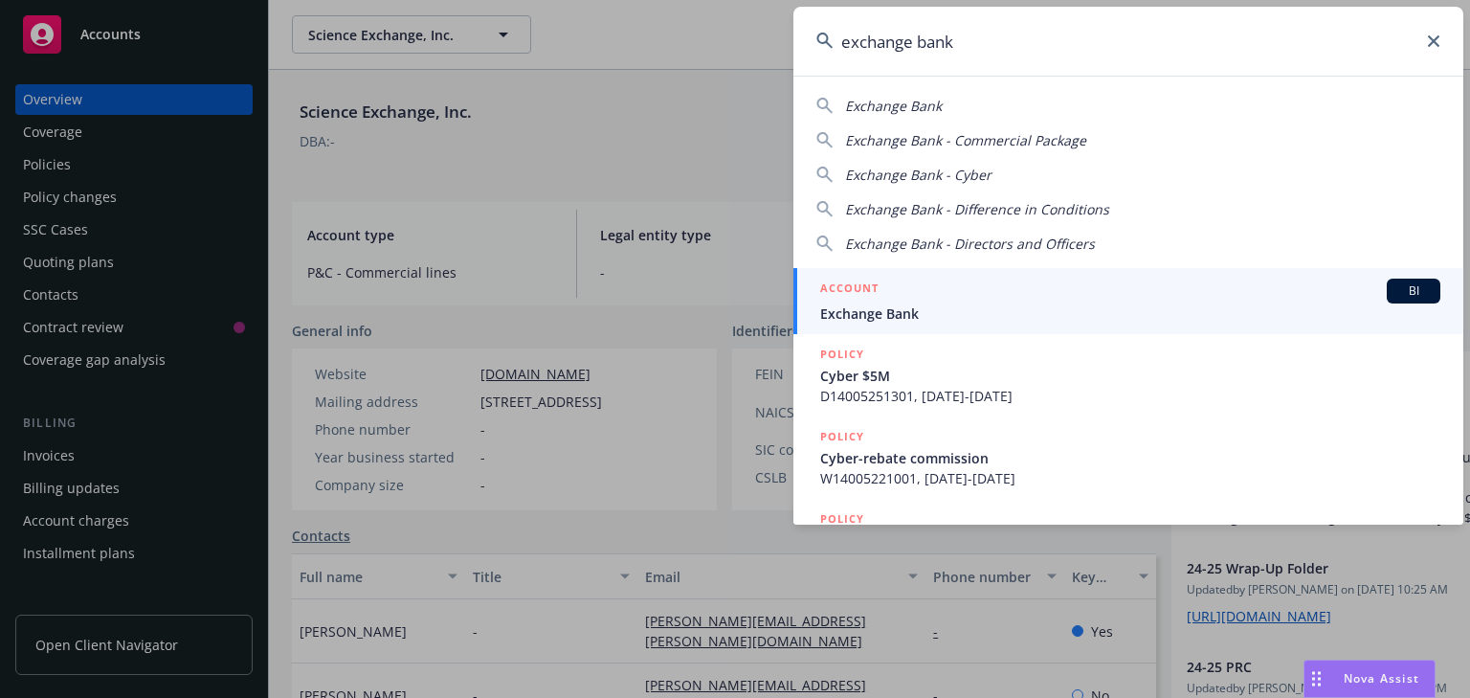
type input "exchange bank"
click at [836, 306] on li "ACCOUNT BI Exchange Bank" at bounding box center [1129, 301] width 670 height 66
click at [866, 316] on span "Exchange Bank" at bounding box center [1130, 313] width 620 height 20
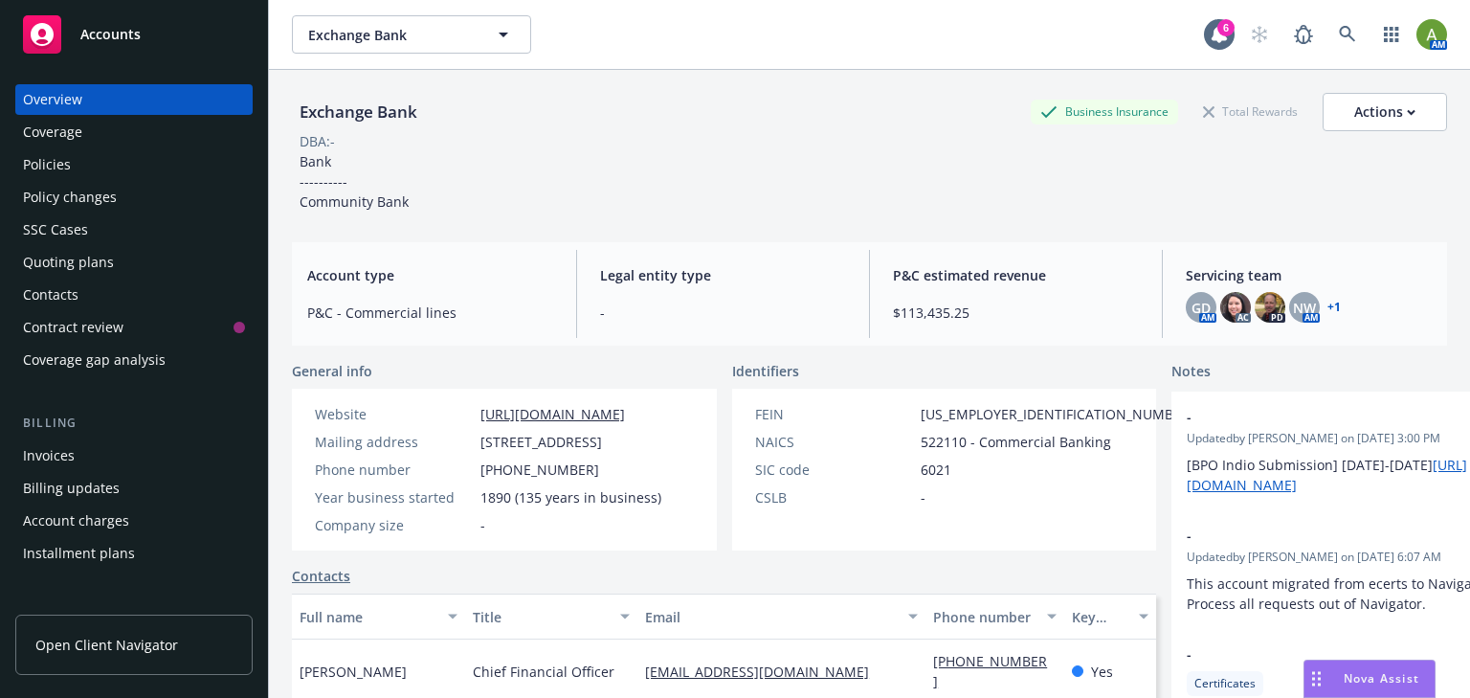
click at [56, 161] on div "Policies" at bounding box center [47, 164] width 48 height 31
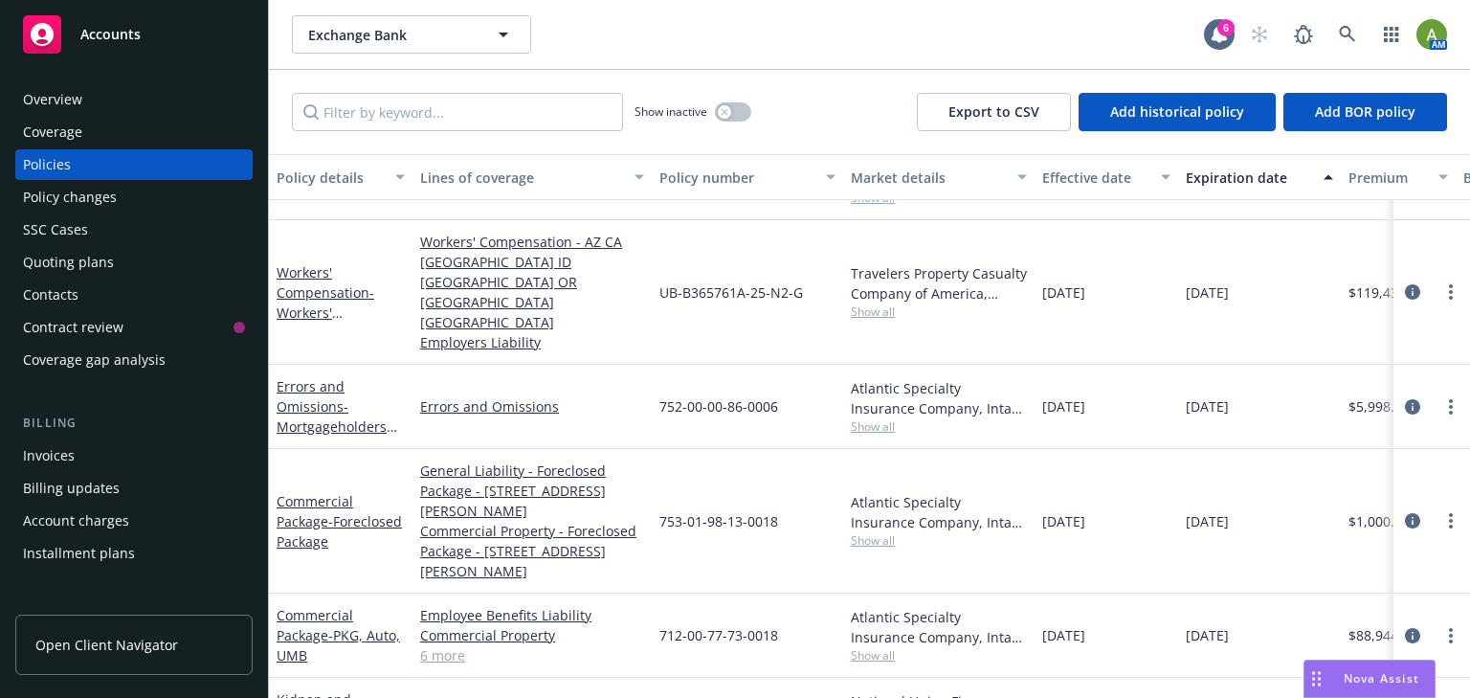
scroll to position [383, 0]
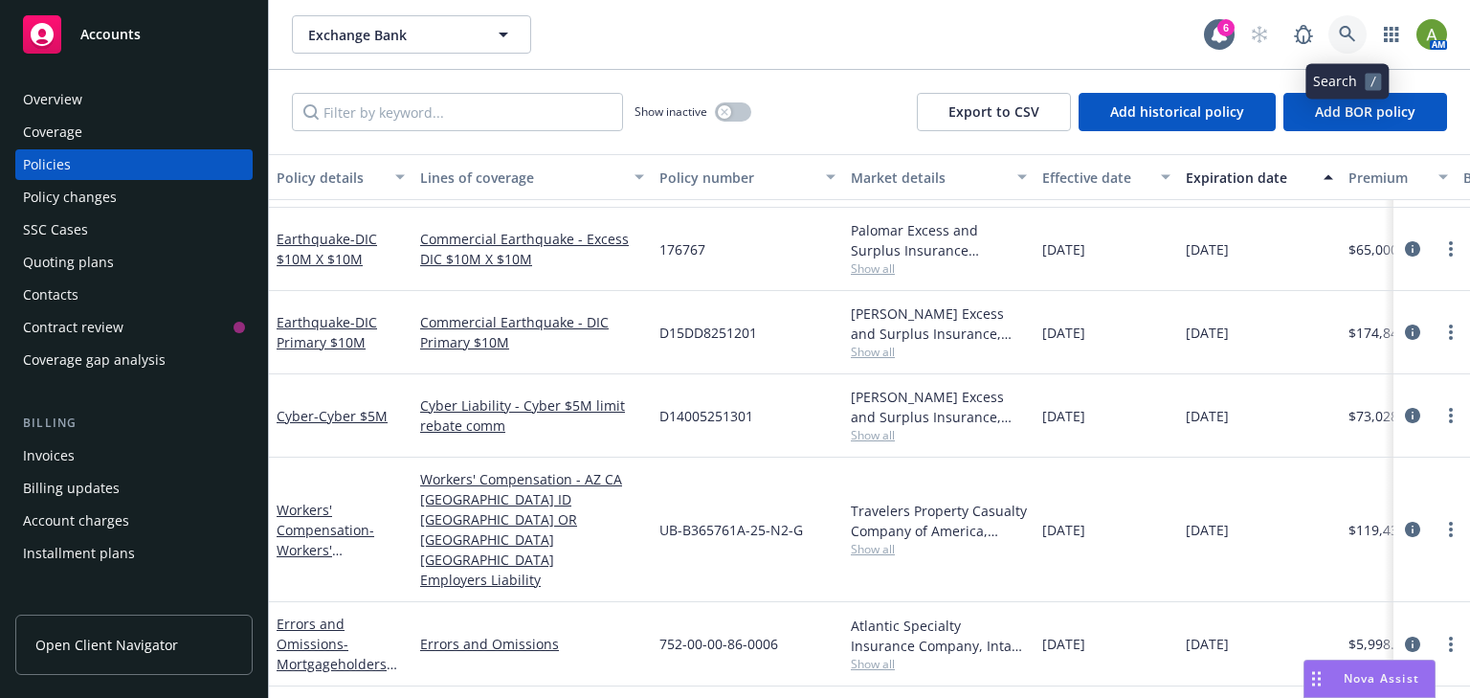
click at [1352, 27] on icon at bounding box center [1347, 34] width 17 height 17
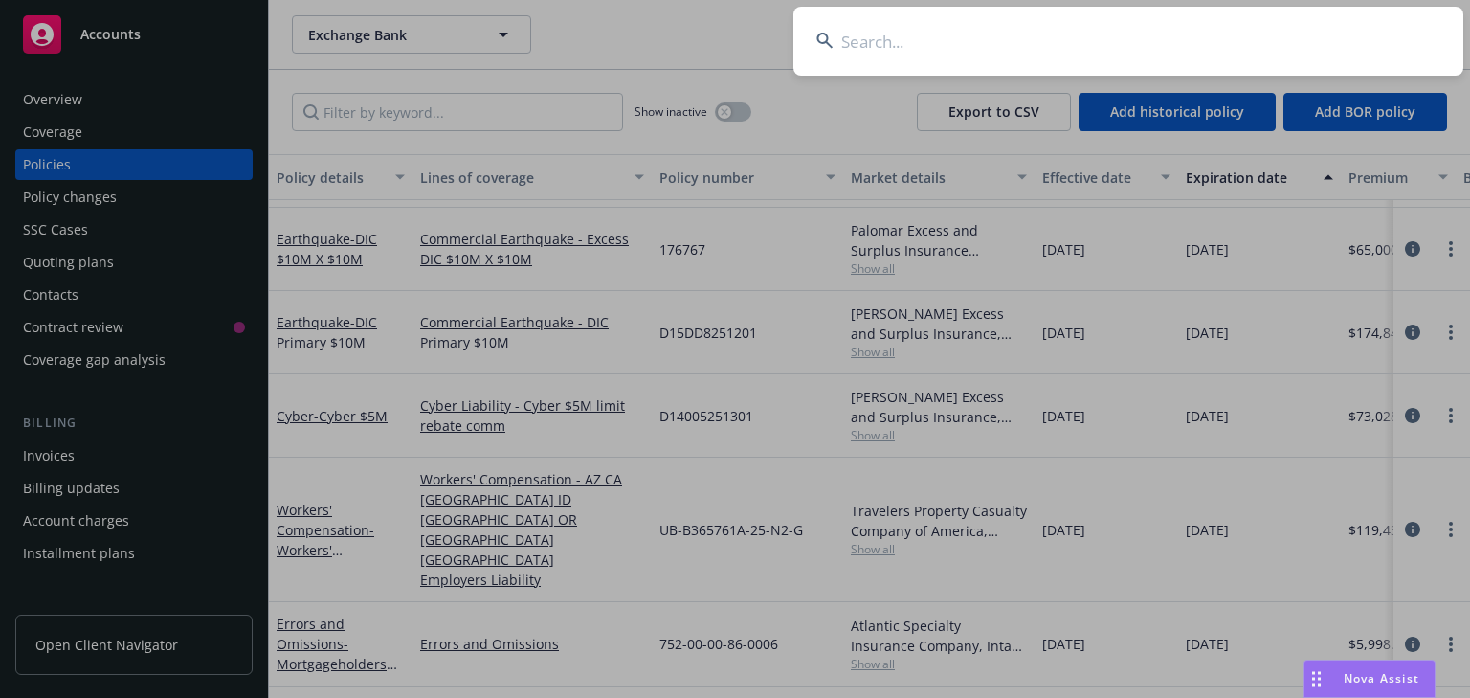
click at [875, 40] on input at bounding box center [1129, 41] width 670 height 69
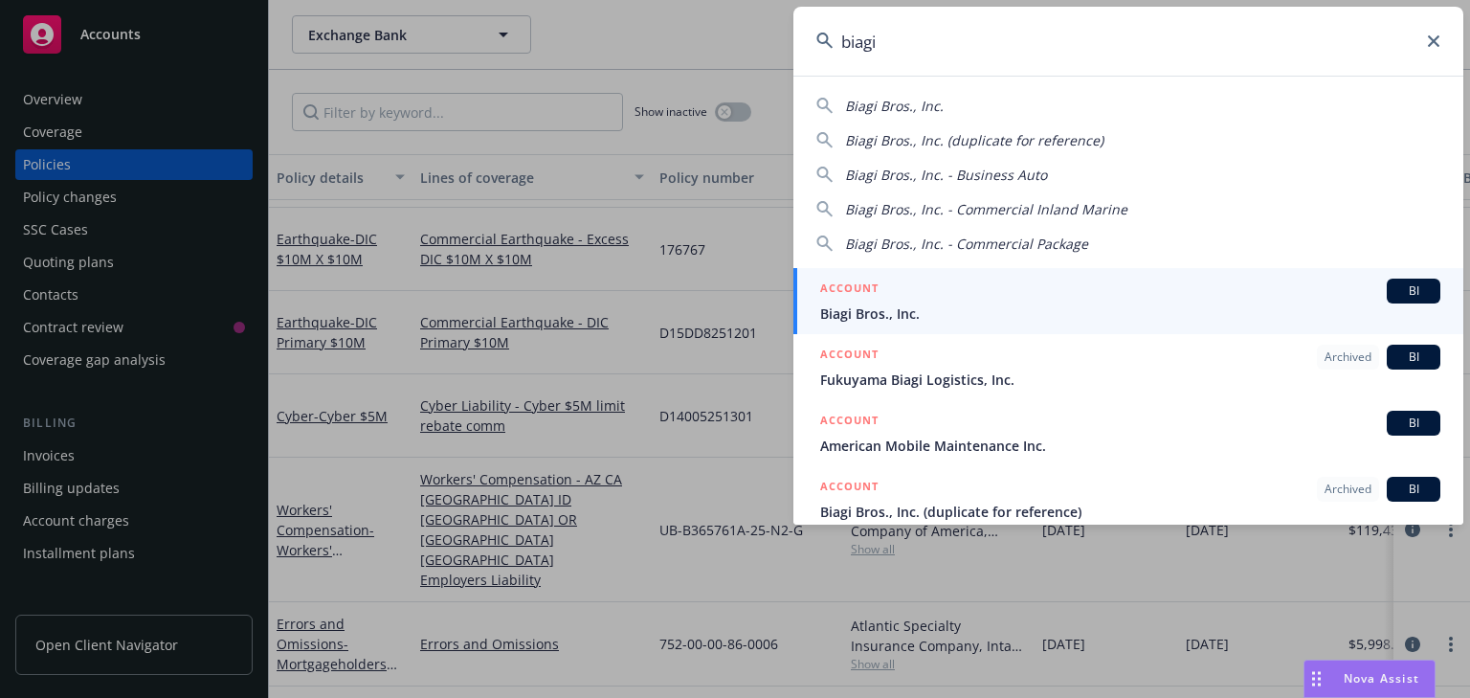
click at [883, 115] on div "Biagi Bros., Inc." at bounding box center [894, 106] width 99 height 20
type input "Biagi Bros., Inc."
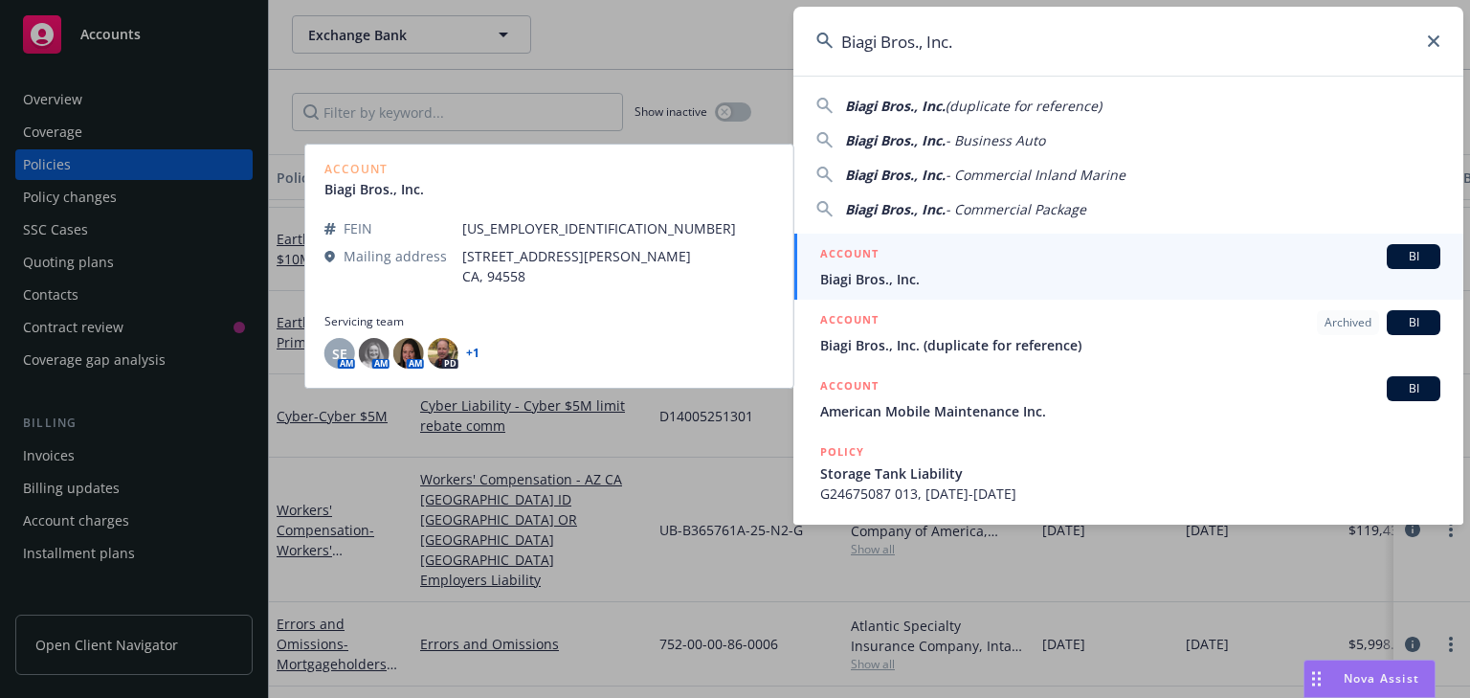
click at [863, 283] on span "Biagi Bros., Inc." at bounding box center [1130, 279] width 620 height 20
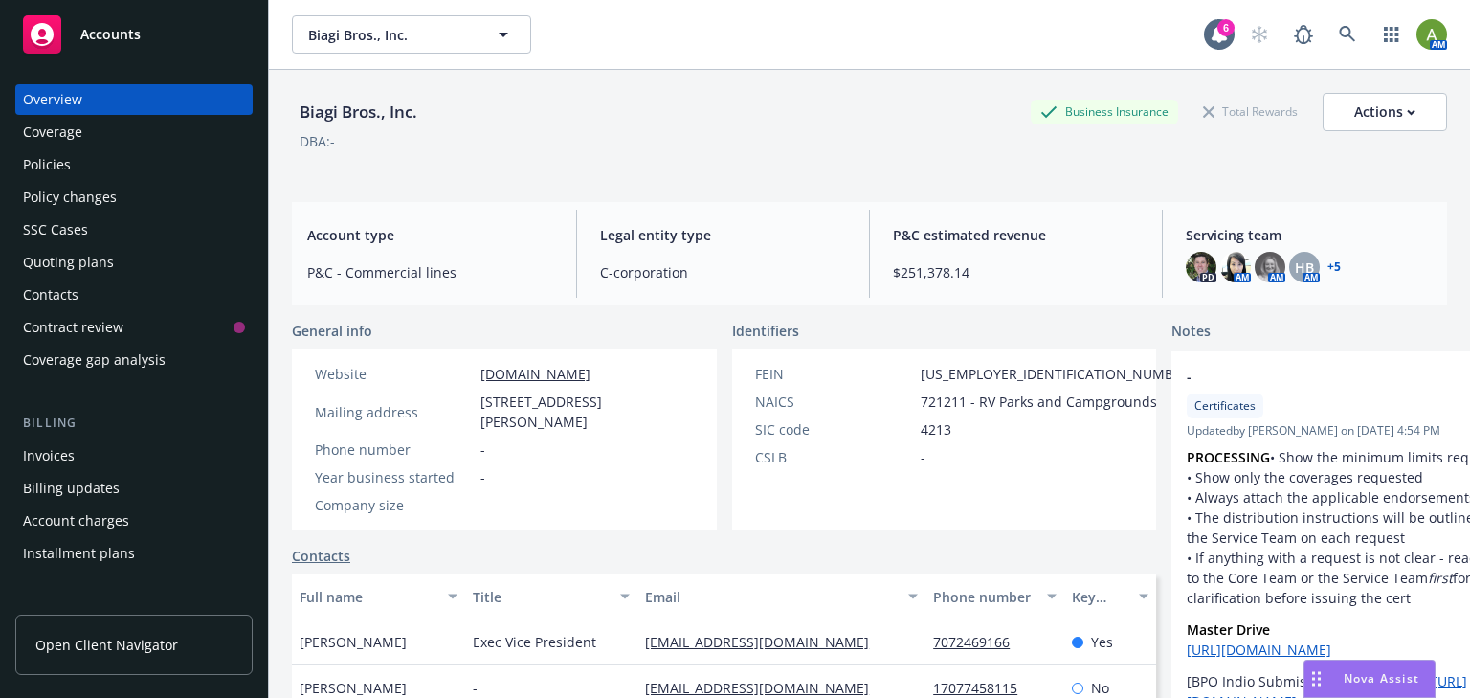
click at [69, 161] on div "Policies" at bounding box center [47, 164] width 48 height 31
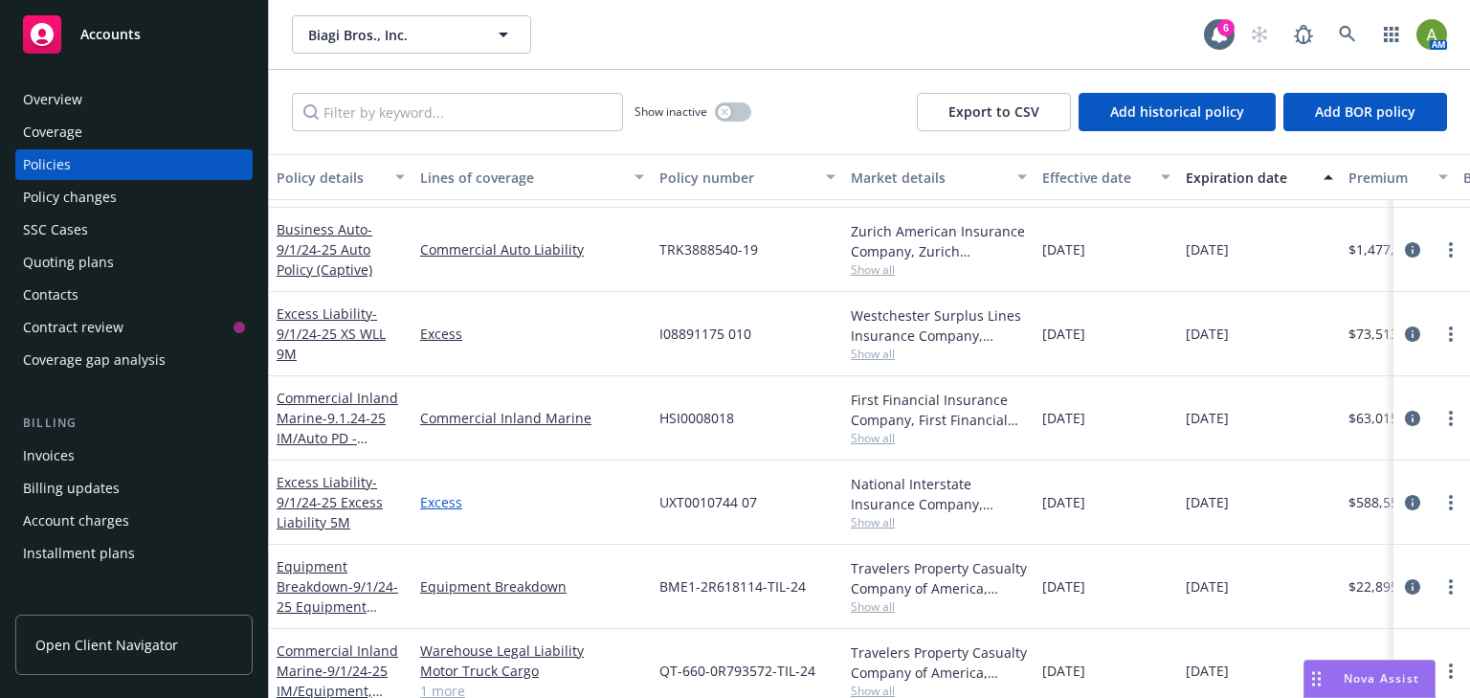
scroll to position [230, 0]
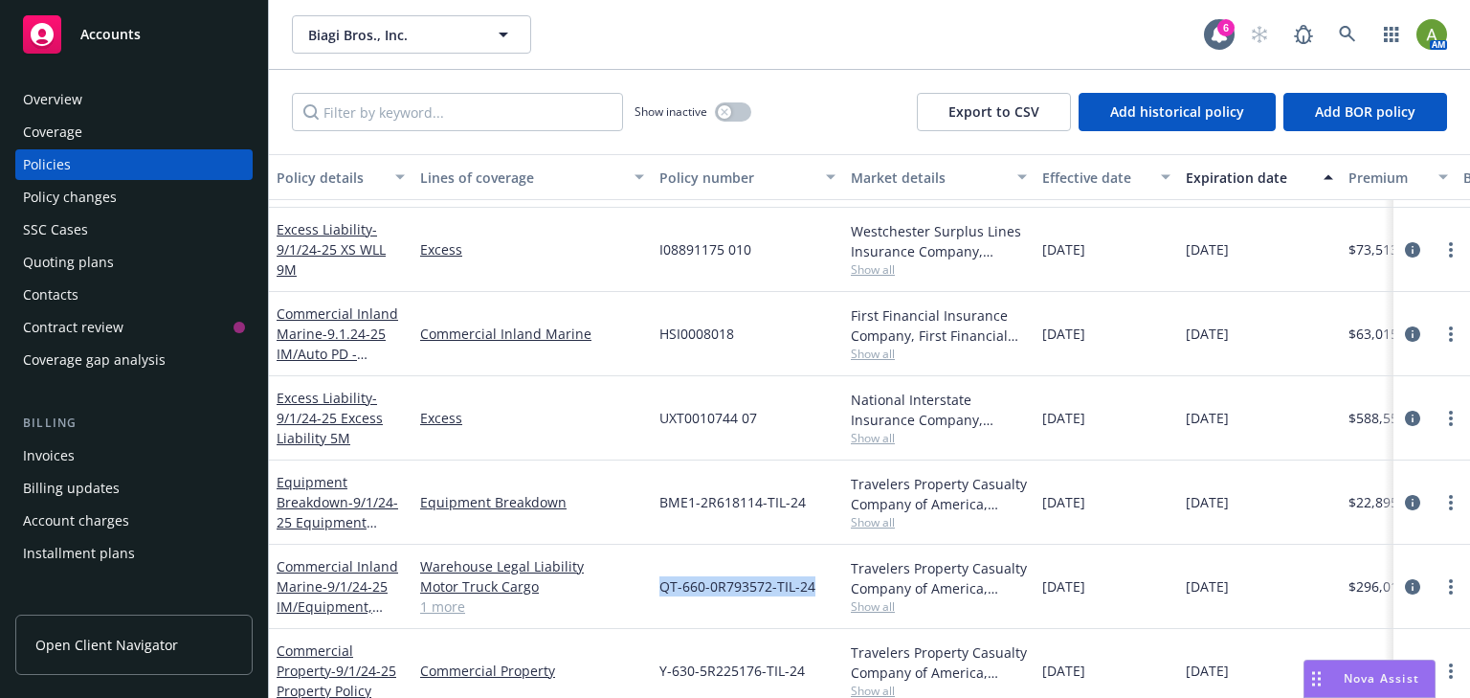
drag, startPoint x: 810, startPoint y: 581, endPoint x: 653, endPoint y: 590, distance: 157.2
click at [653, 590] on div "QT-660-0R793572-TIL-24" at bounding box center [747, 587] width 191 height 84
click at [332, 570] on link "Commercial Inland Marine - 9/1/24-25 IM/Equipment, WLL, MTC" at bounding box center [338, 596] width 122 height 78
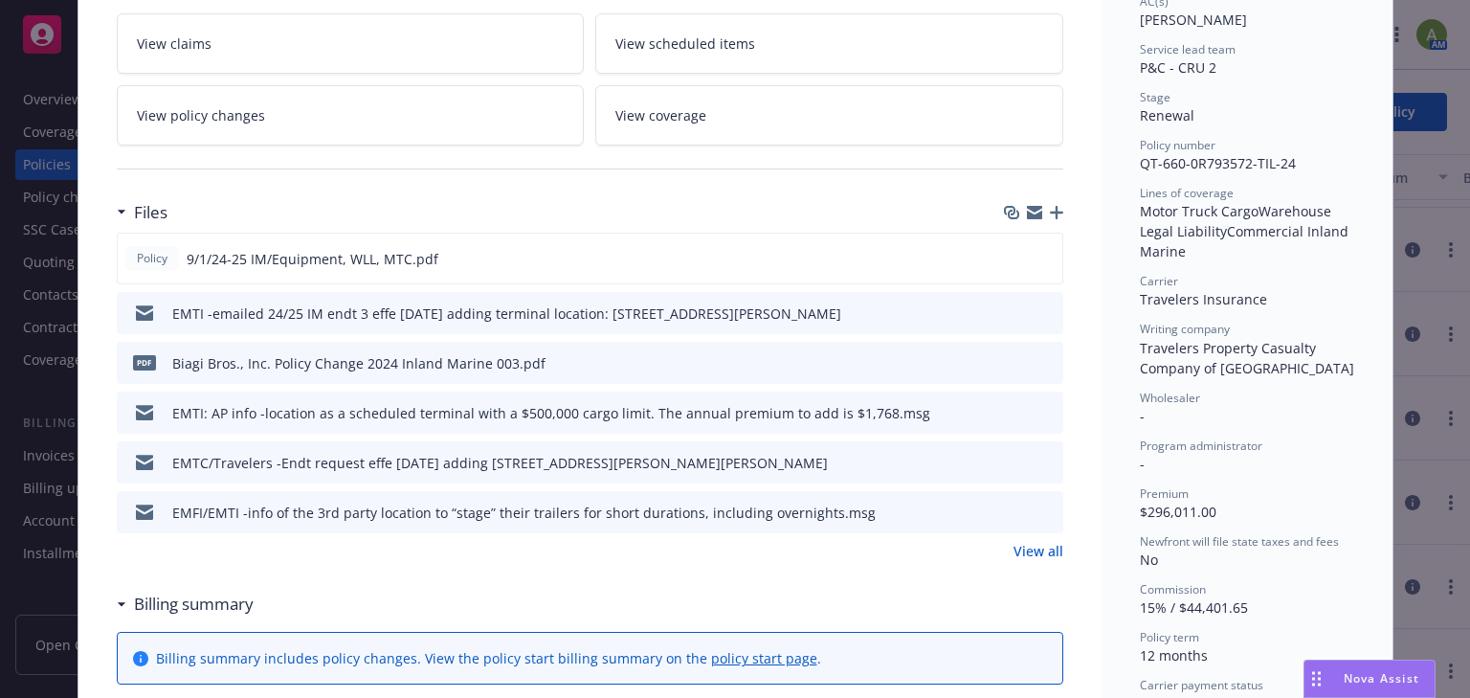
scroll to position [459, 0]
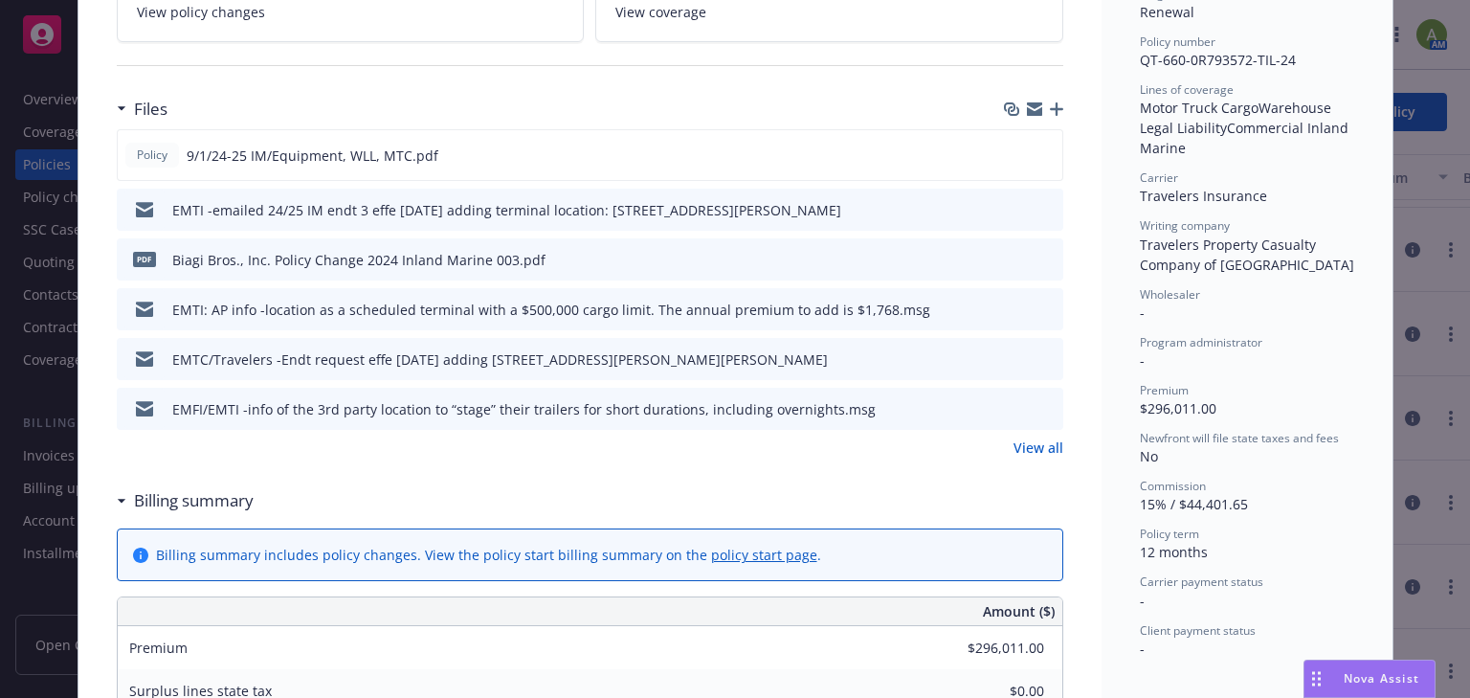
click at [1022, 459] on div "Files Policy 9/1/24-25 IM/Equipment, WLL, MTC.pdf EMTI -emailed 24/25 IM endt 3…" at bounding box center [590, 284] width 947 height 391
click at [1026, 448] on link "View all" at bounding box center [1039, 447] width 50 height 20
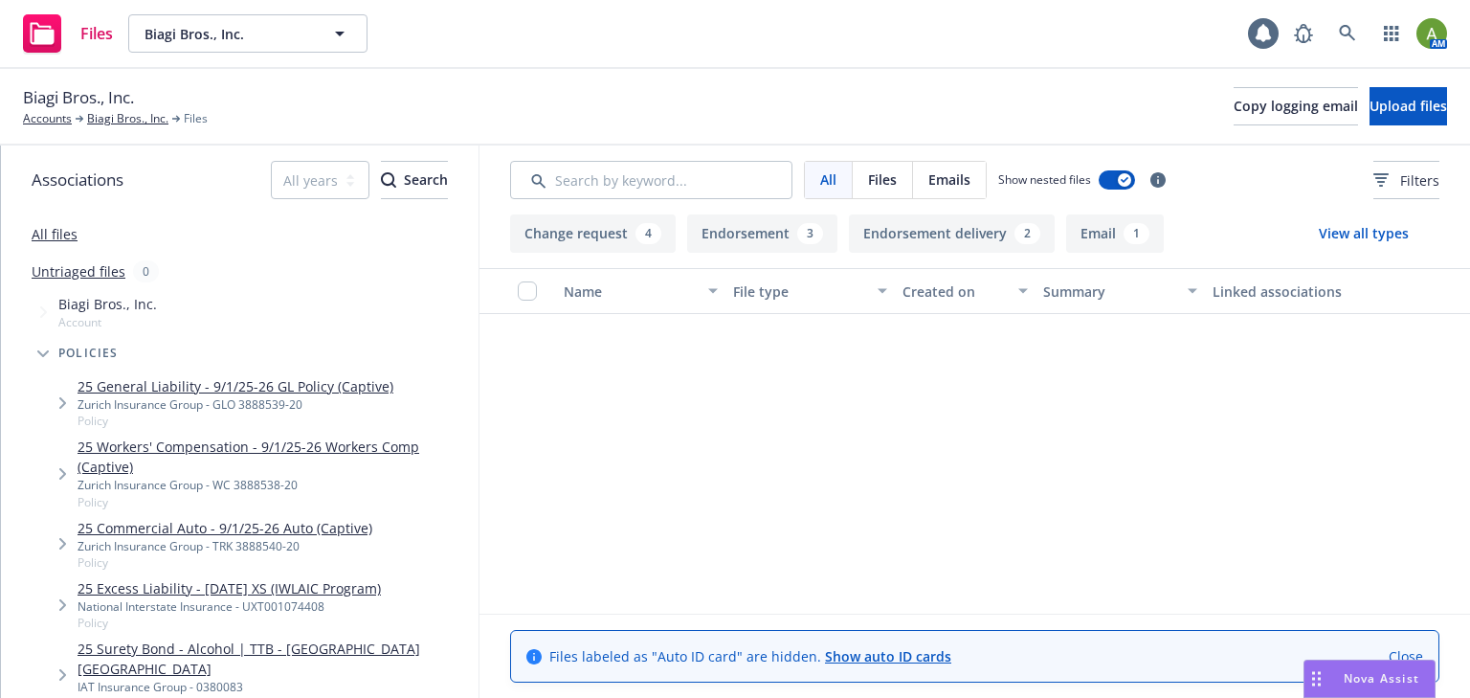
scroll to position [884, 0]
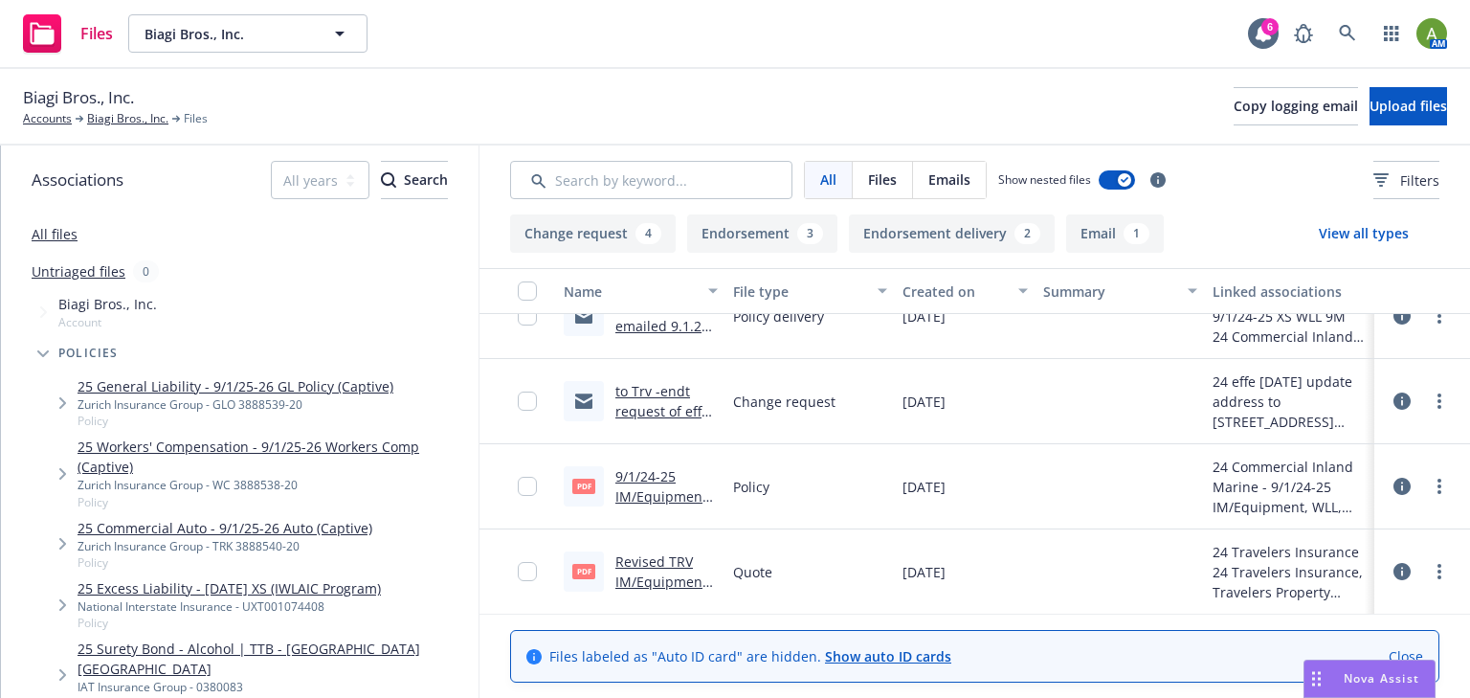
click at [650, 494] on link "9/1/24-25 IM/Equipment, WLL, MTC.pdf" at bounding box center [663, 496] width 96 height 58
